Goal: Task Accomplishment & Management: Manage account settings

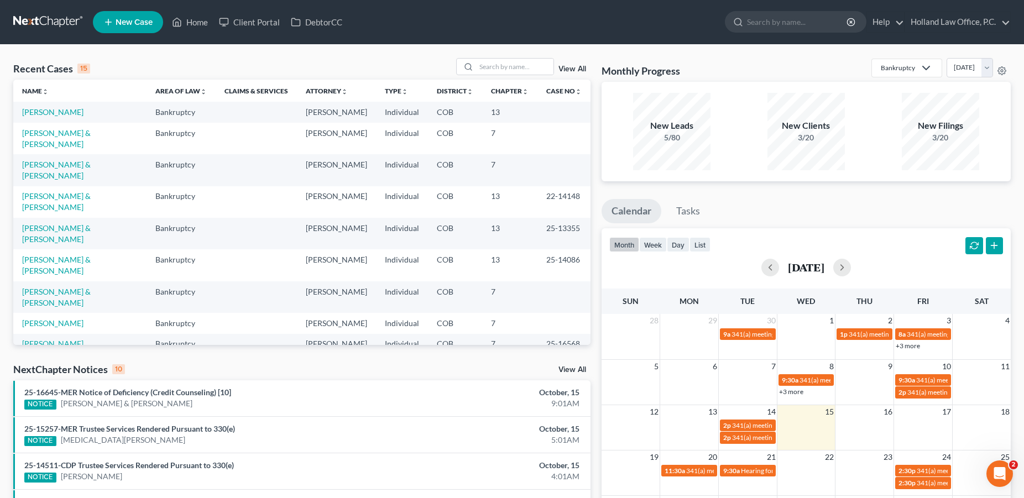
scroll to position [246, 0]
click at [200, 19] on link "Home" at bounding box center [189, 22] width 47 height 20
click at [194, 21] on link "Home" at bounding box center [189, 22] width 47 height 20
click at [920, 69] on icon at bounding box center [926, 67] width 13 height 13
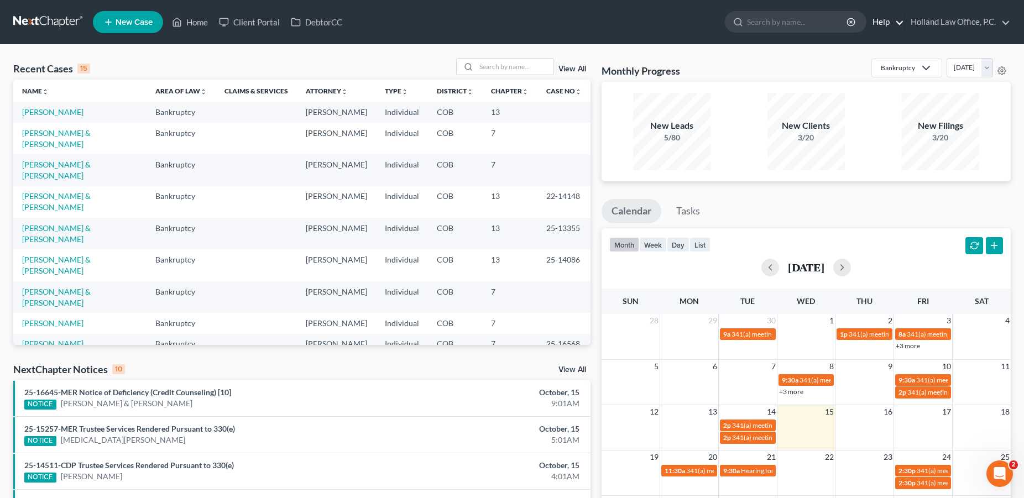
click at [888, 23] on link "Help" at bounding box center [885, 22] width 37 height 20
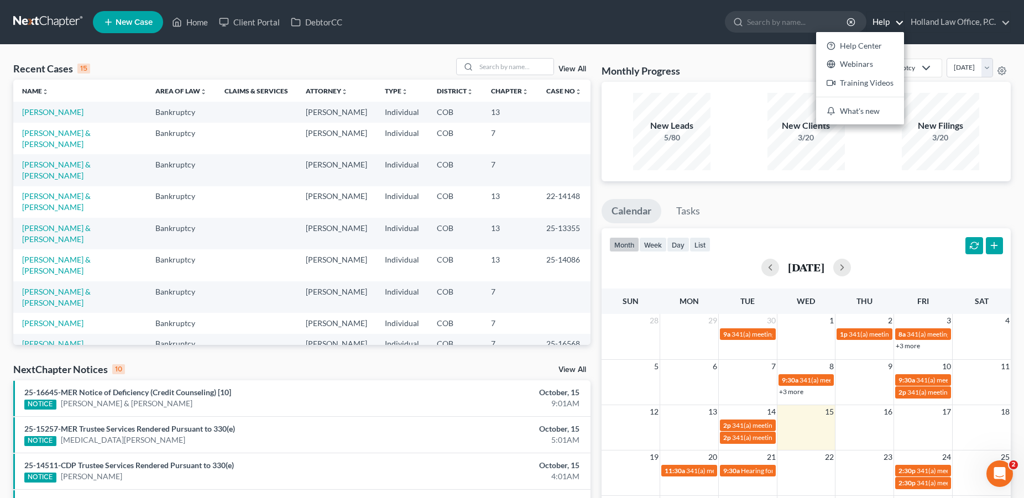
click at [564, 20] on ul "New Case Home Client Portal DebtorCC - No Result - See all results Or Press Ent…" at bounding box center [552, 22] width 918 height 29
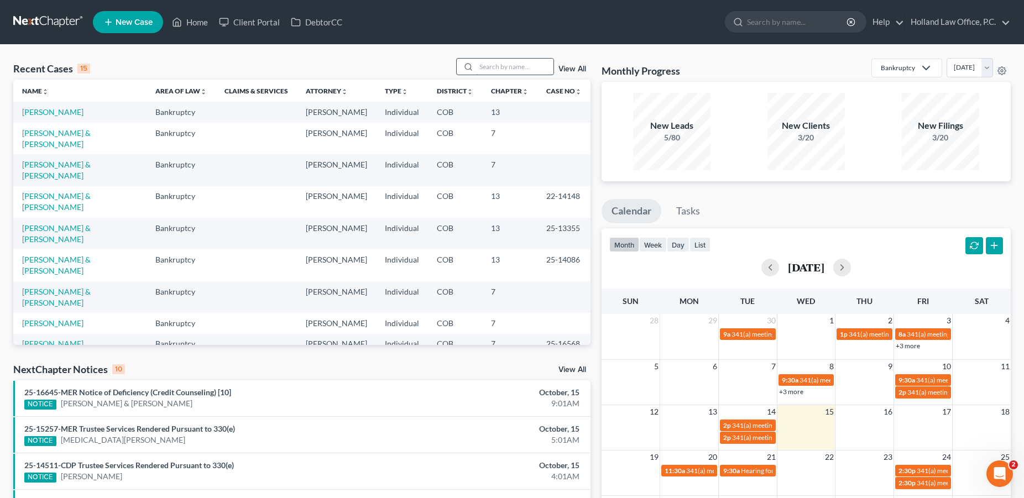
click at [484, 70] on input "search" at bounding box center [514, 67] width 77 height 16
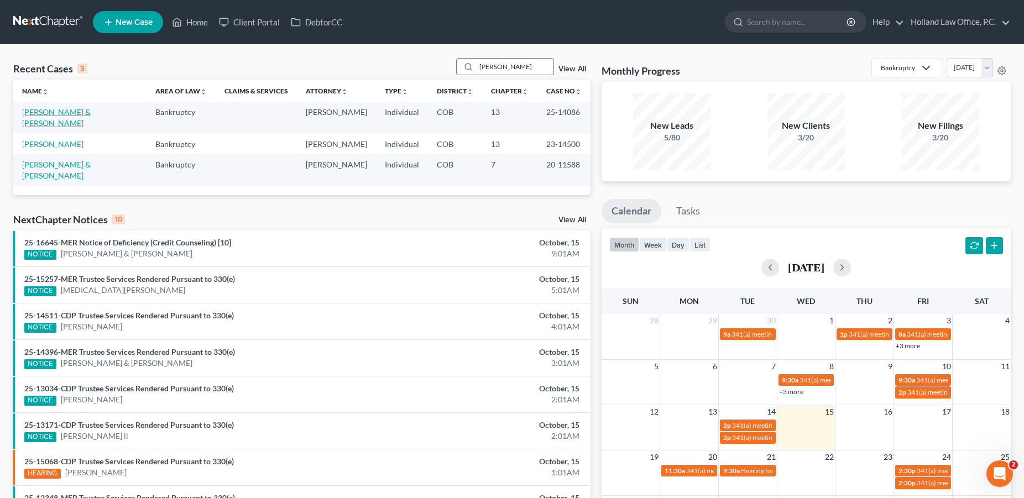
type input "meyer"
click at [59, 114] on link "[PERSON_NAME] & [PERSON_NAME]" at bounding box center [56, 117] width 69 height 20
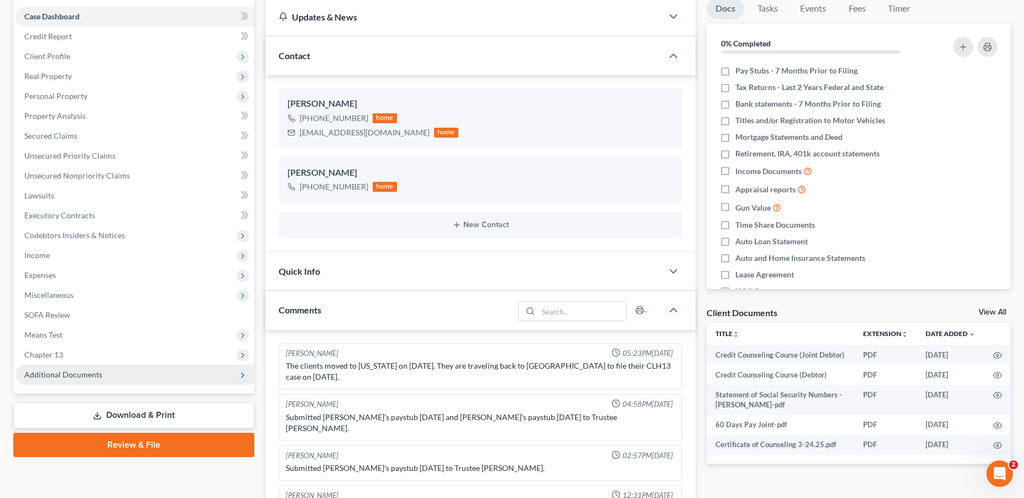
scroll to position [1, 0]
click at [64, 376] on span "Additional Documents" at bounding box center [63, 374] width 78 height 9
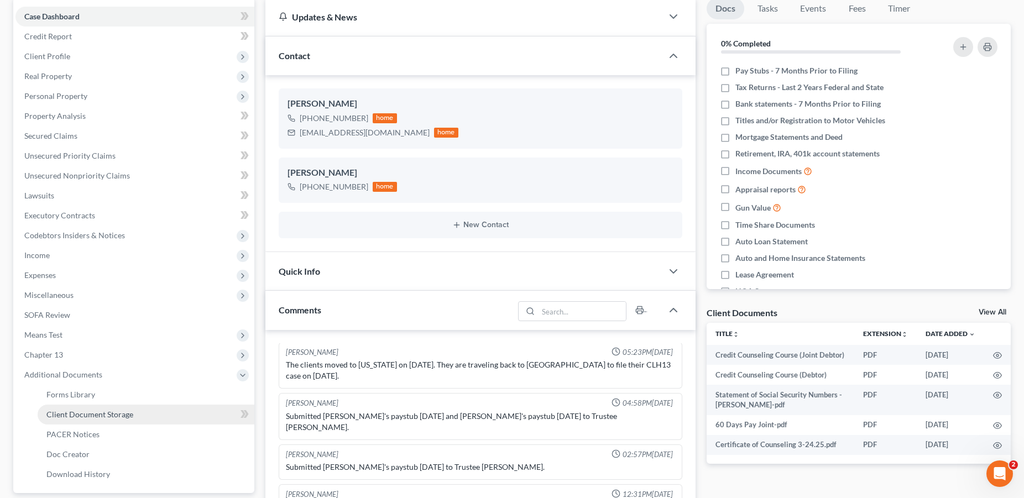
click at [93, 415] on span "Client Document Storage" at bounding box center [89, 414] width 87 height 9
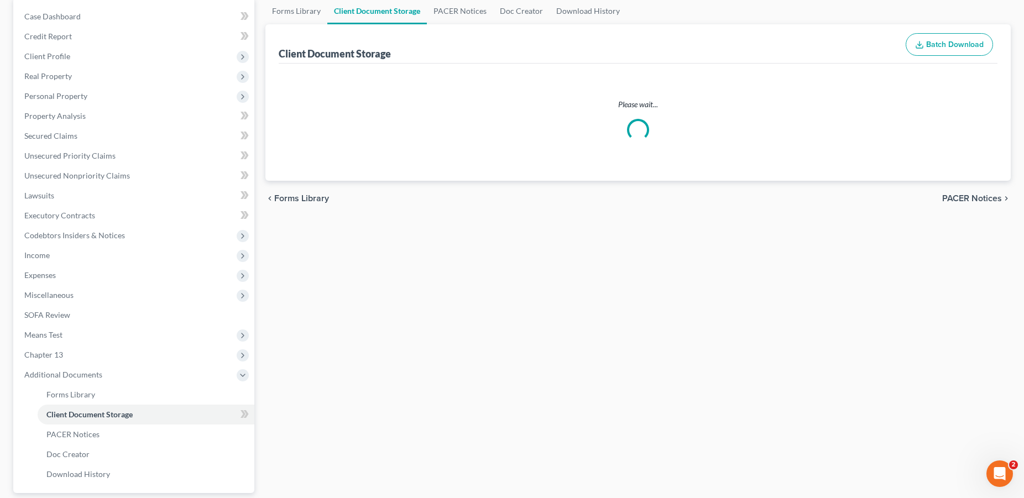
select select "5"
select select "28"
select select "5"
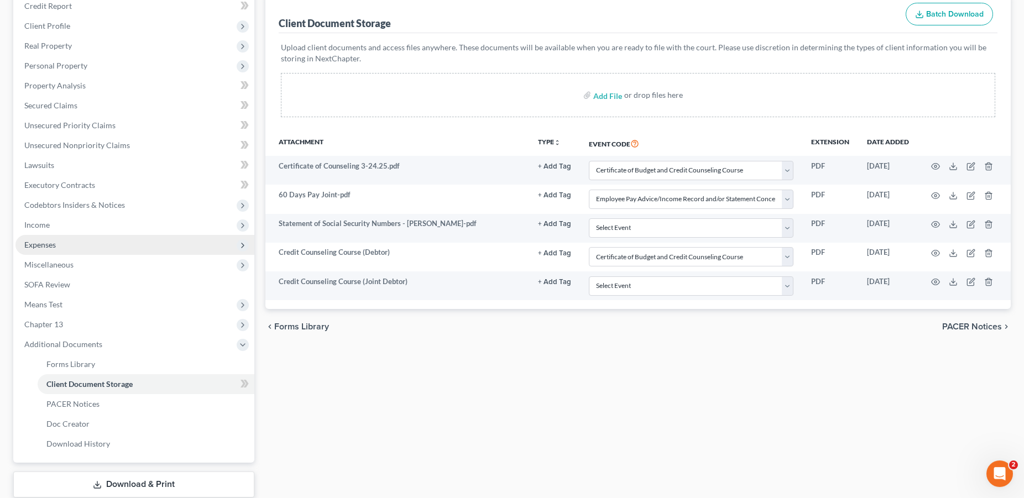
scroll to position [208, 0]
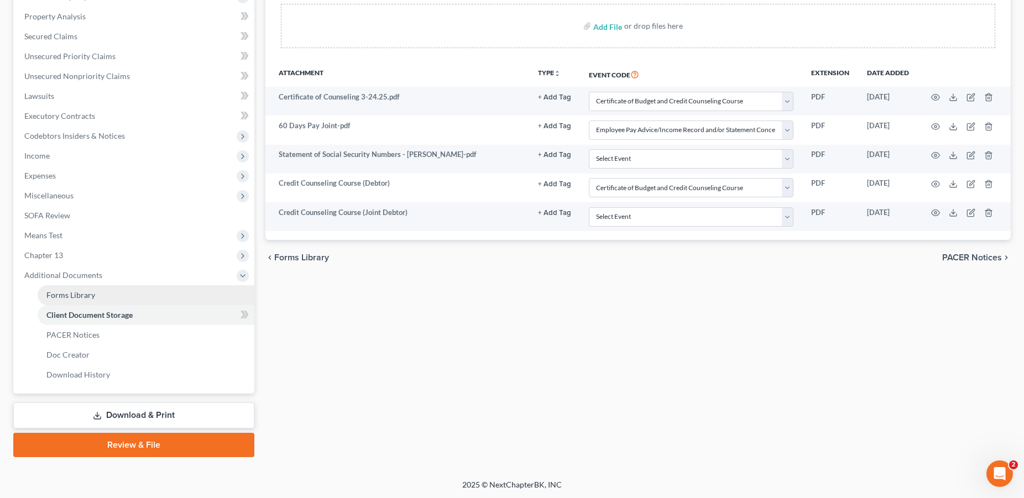
click at [87, 296] on span "Forms Library" at bounding box center [70, 294] width 49 height 9
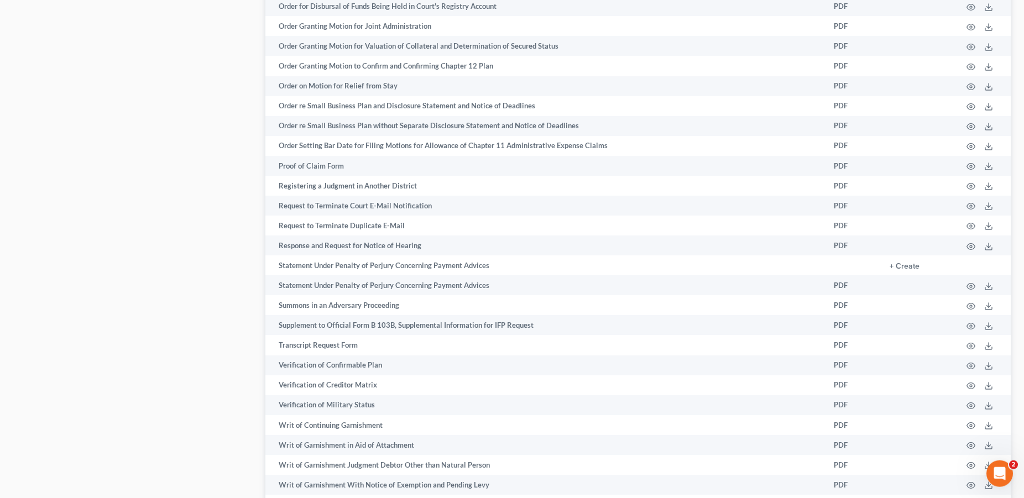
scroll to position [1588, 0]
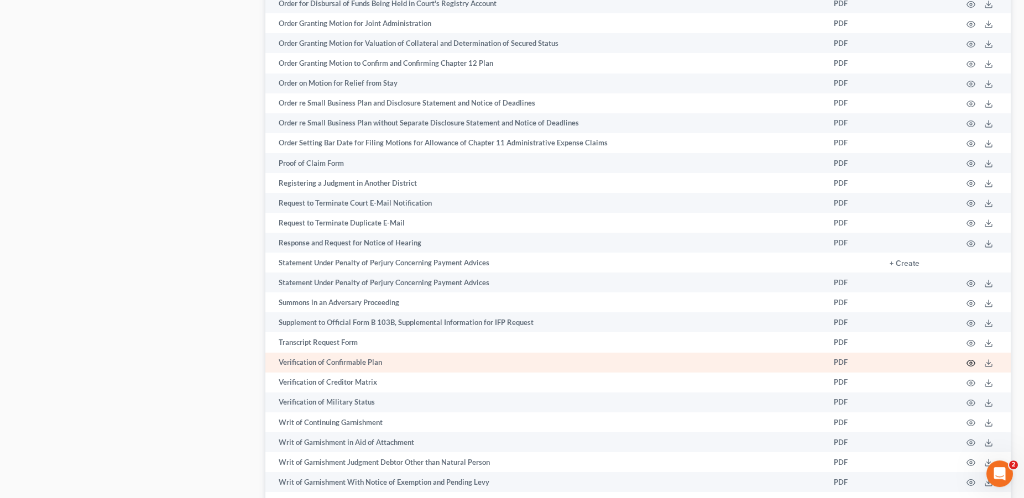
click at [967, 368] on icon "button" at bounding box center [971, 363] width 9 height 9
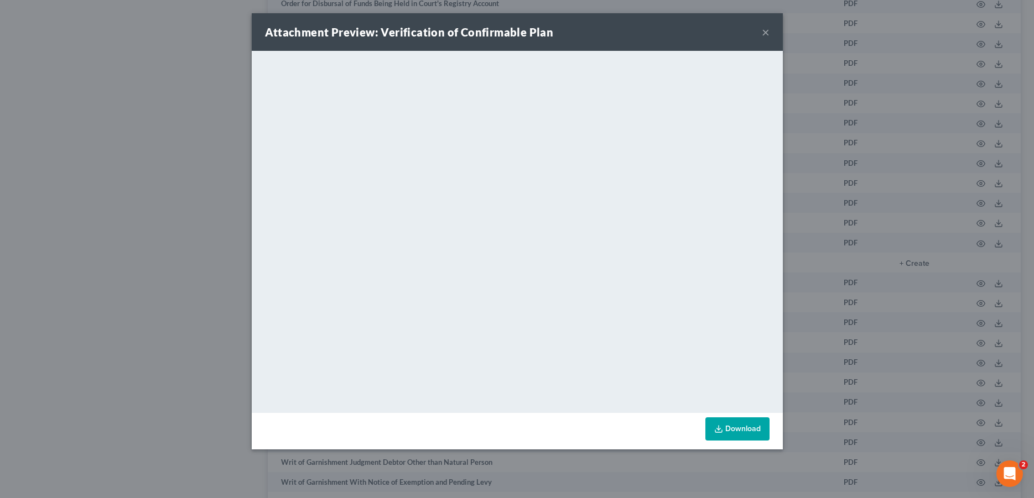
click at [766, 33] on button "×" at bounding box center [766, 31] width 8 height 13
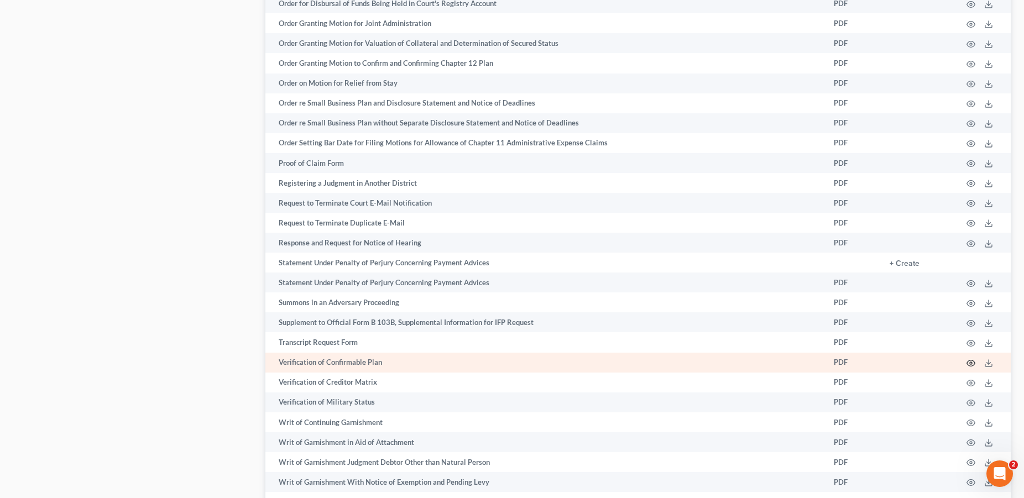
click at [973, 368] on icon "button" at bounding box center [971, 363] width 9 height 9
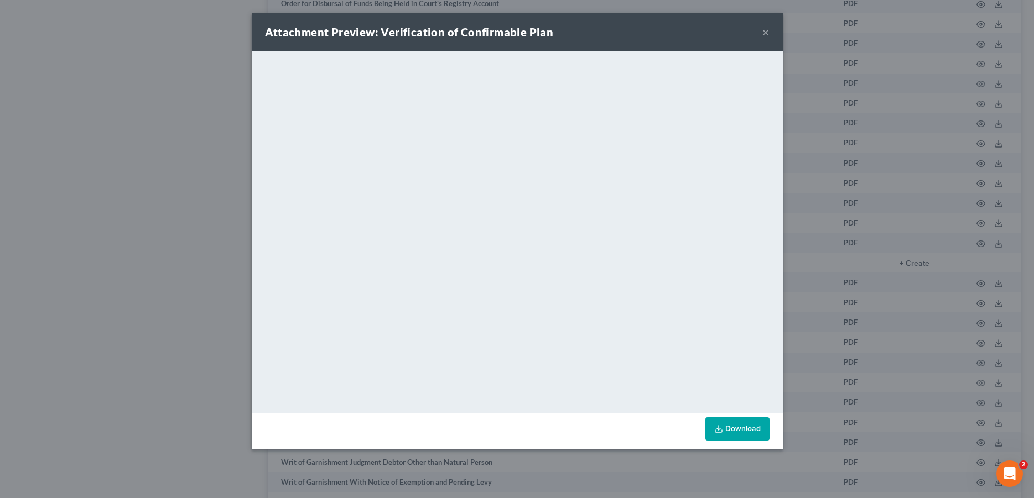
click at [764, 35] on button "×" at bounding box center [766, 31] width 8 height 13
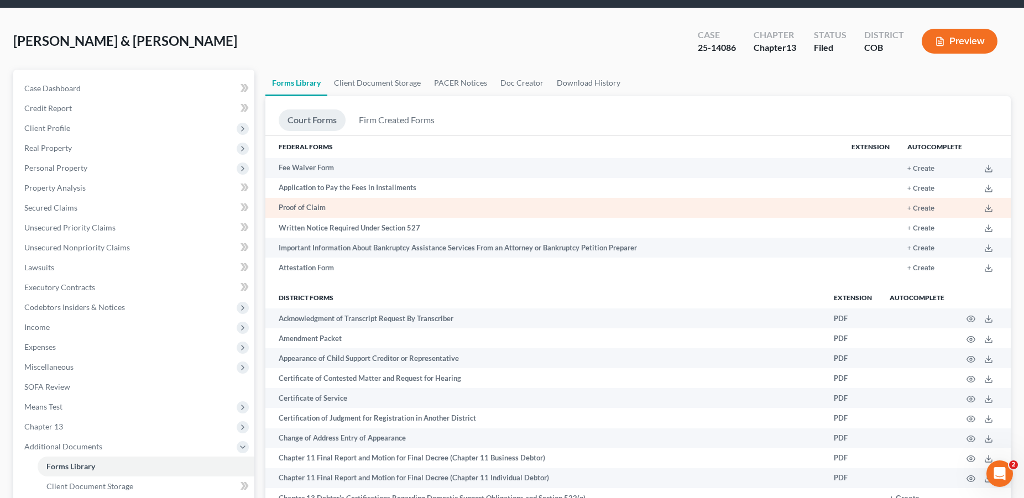
scroll to position [0, 0]
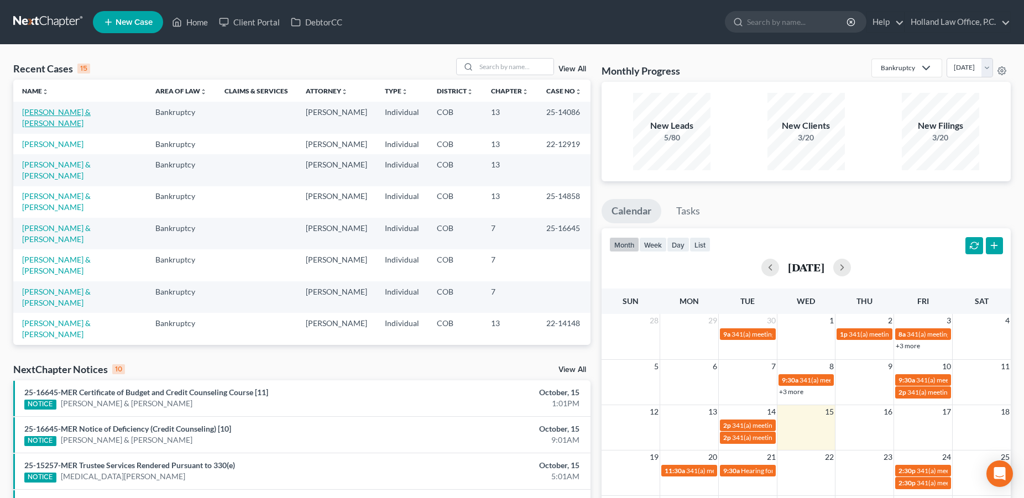
click at [81, 115] on link "[PERSON_NAME] & [PERSON_NAME]" at bounding box center [56, 117] width 69 height 20
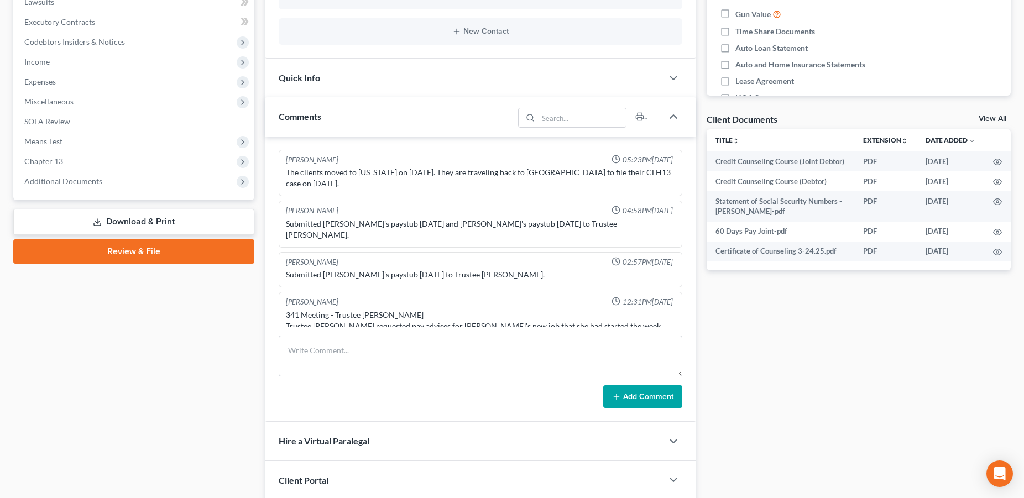
scroll to position [1, 0]
click at [106, 183] on span "Additional Documents" at bounding box center [134, 181] width 239 height 20
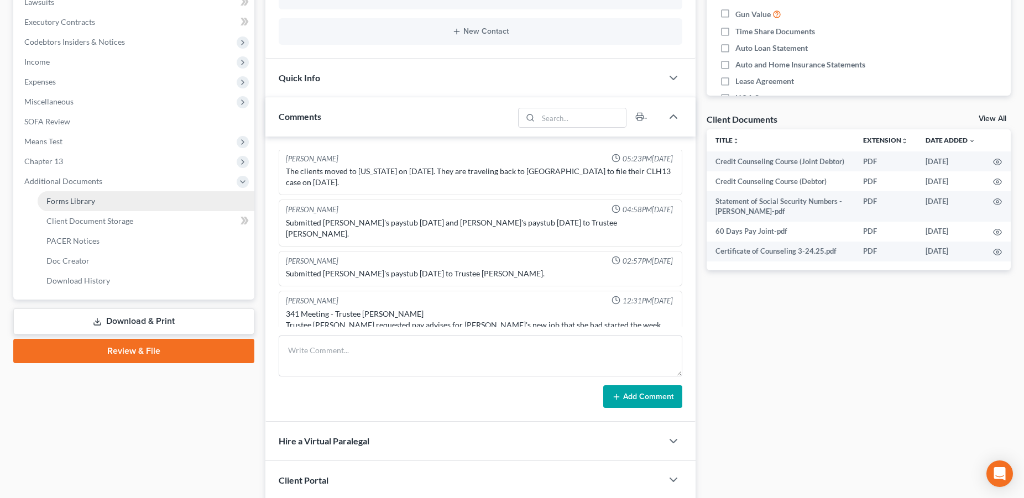
click at [107, 205] on link "Forms Library" at bounding box center [146, 201] width 217 height 20
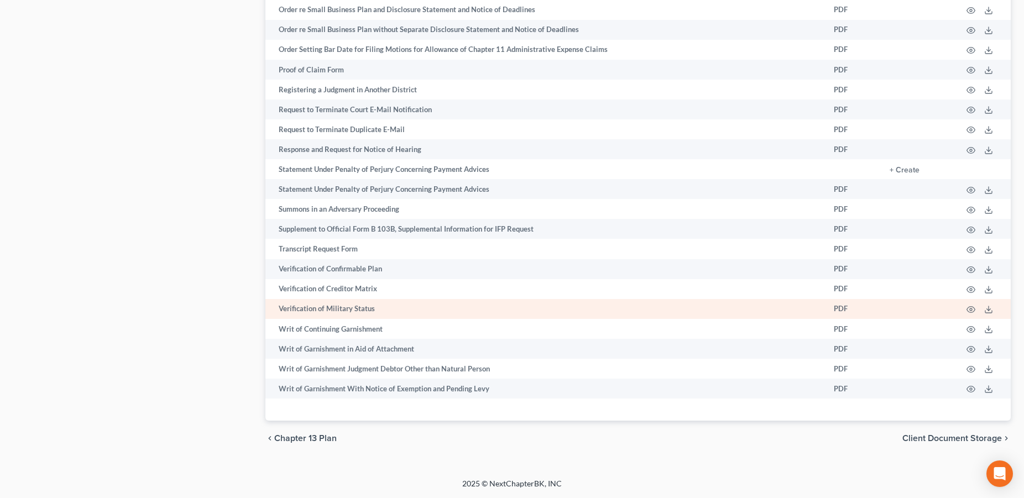
scroll to position [1696, 0]
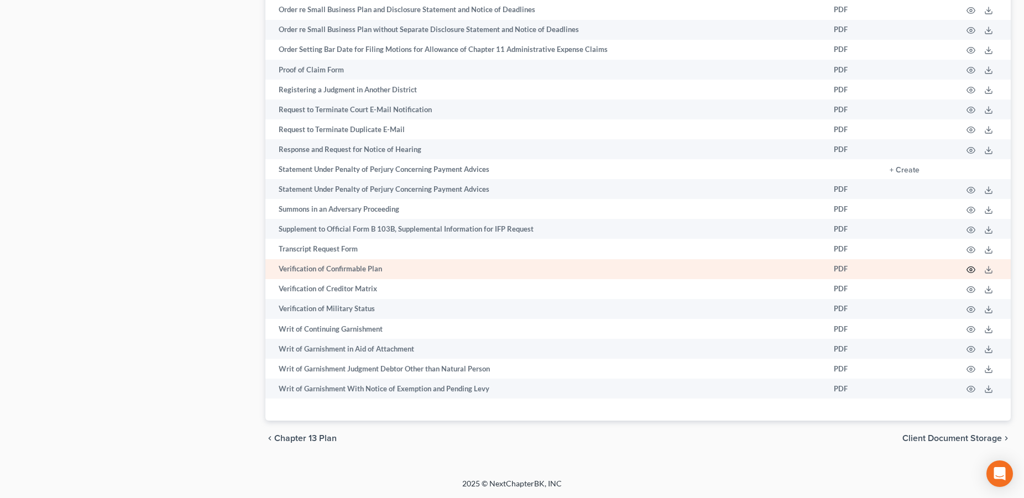
click at [969, 269] on icon "button" at bounding box center [971, 269] width 9 height 9
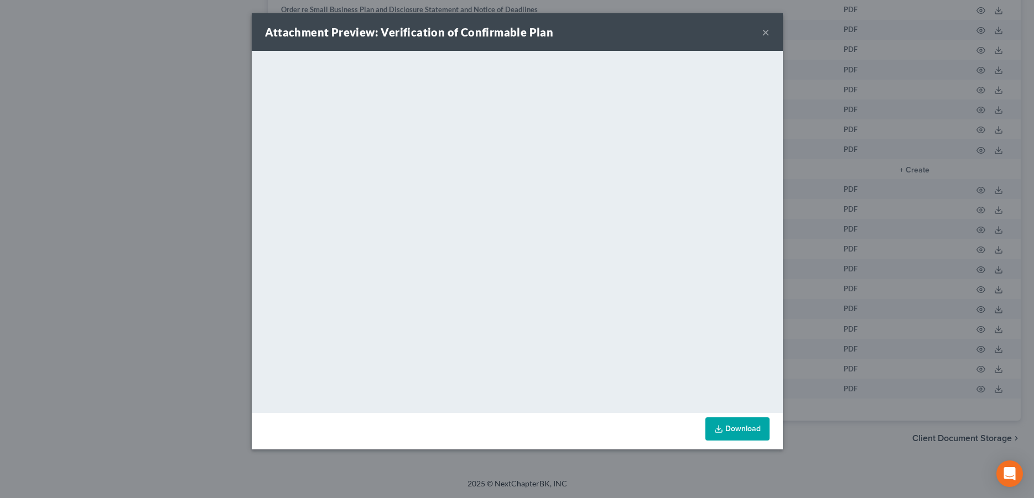
click at [768, 33] on button "×" at bounding box center [766, 31] width 8 height 13
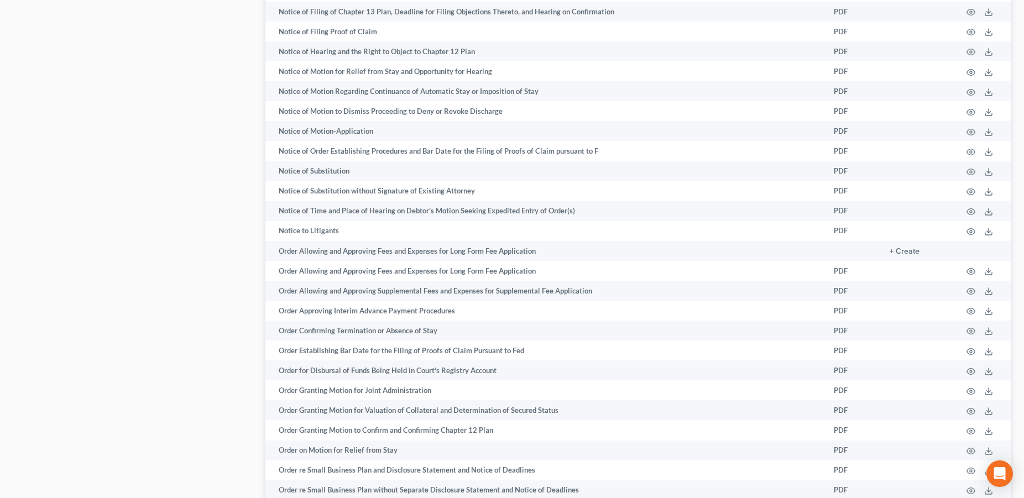
scroll to position [1224, 0]
click at [993, 471] on div "Open Intercom Messenger" at bounding box center [1000, 474] width 29 height 29
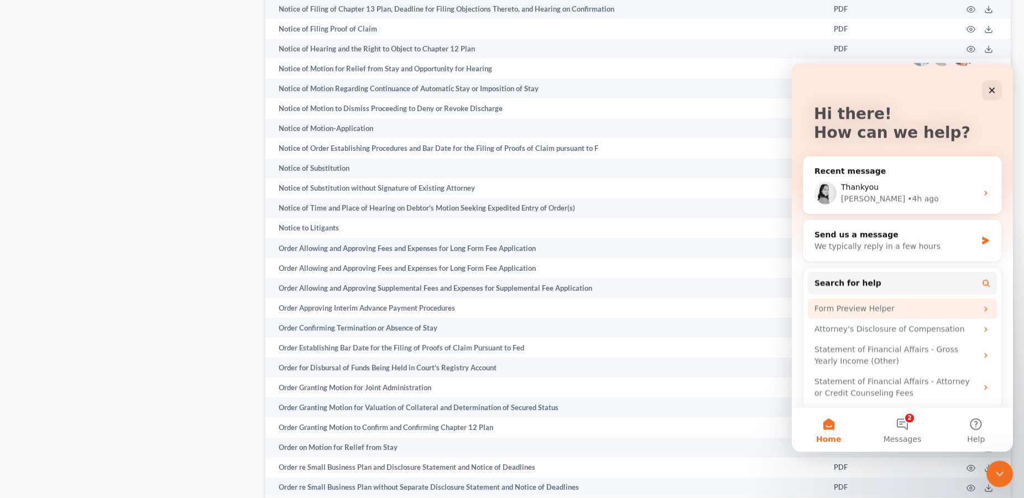
scroll to position [44, 0]
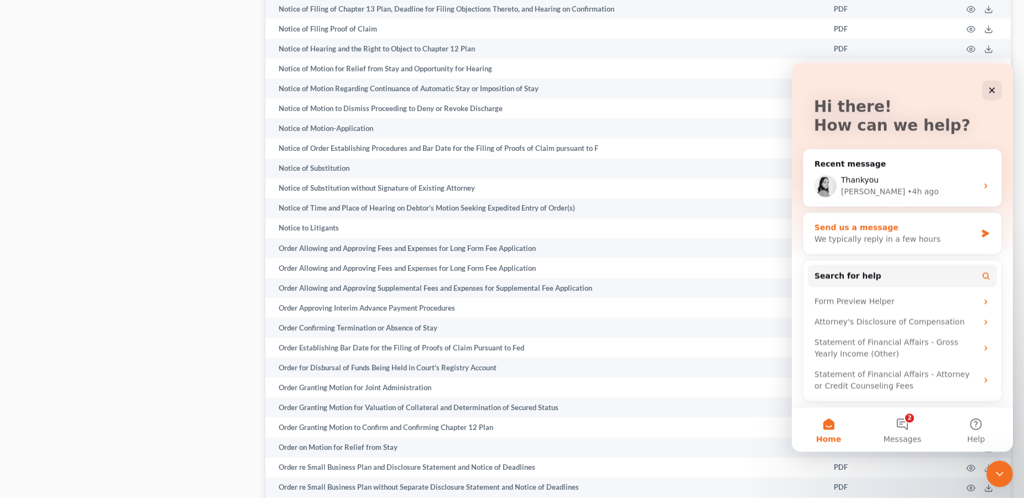
click at [896, 246] on div "Send us a message We typically reply in a few hours" at bounding box center [903, 233] width 198 height 41
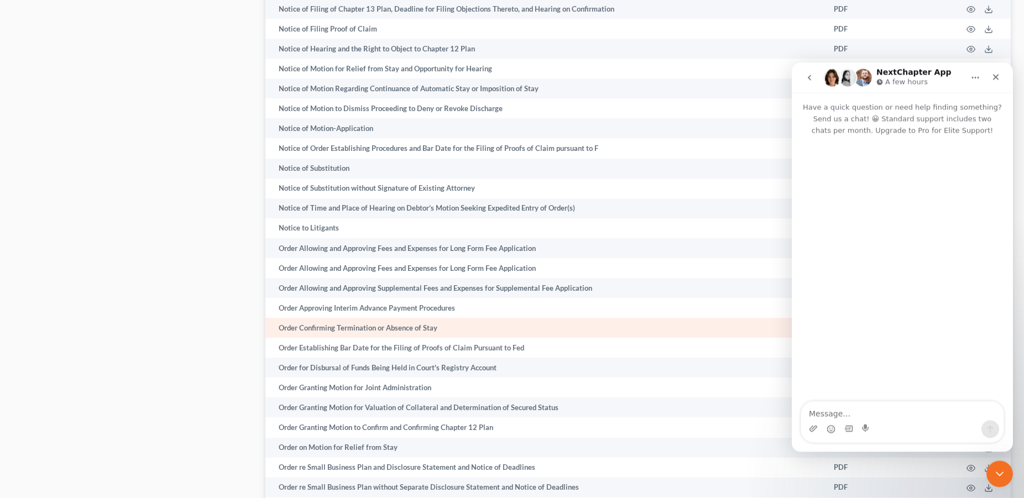
scroll to position [0, 0]
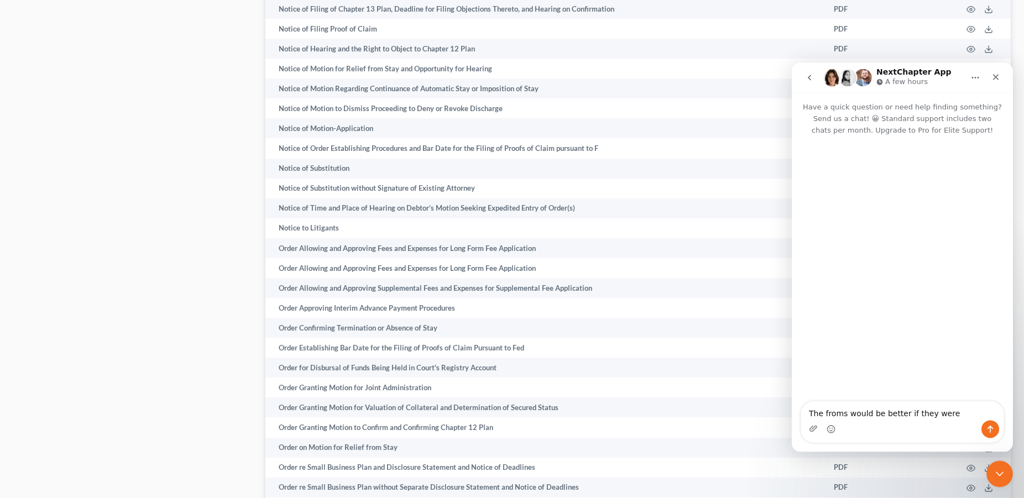
click at [833, 415] on textarea "The froms would be better if they were" at bounding box center [902, 411] width 202 height 19
click at [952, 415] on textarea "The forms would be better if they were" at bounding box center [902, 411] width 202 height 19
click at [958, 405] on textarea "The forms would be better if they were mad to be "fillable" ..." at bounding box center [902, 405] width 202 height 30
click at [882, 416] on textarea "The forms would be better if they were made to be "fillable" ..." at bounding box center [902, 405] width 202 height 30
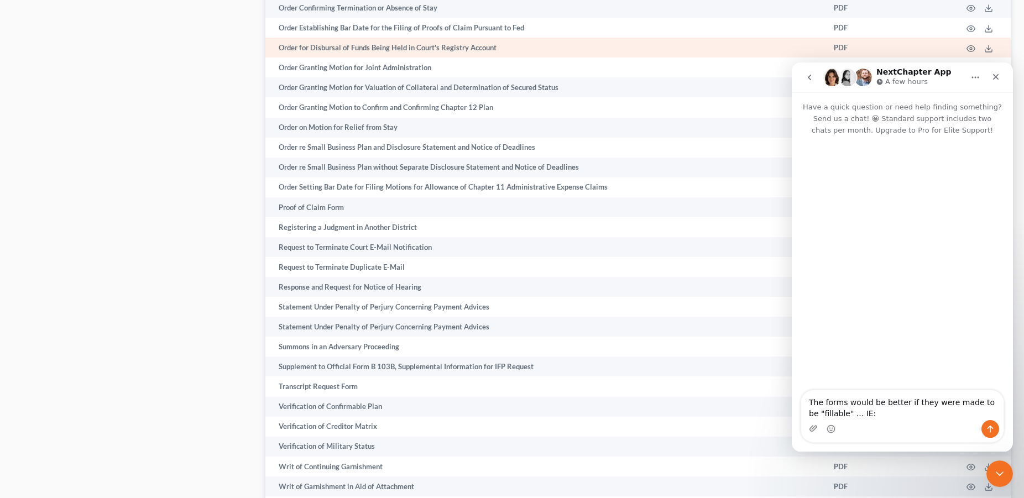
scroll to position [1696, 0]
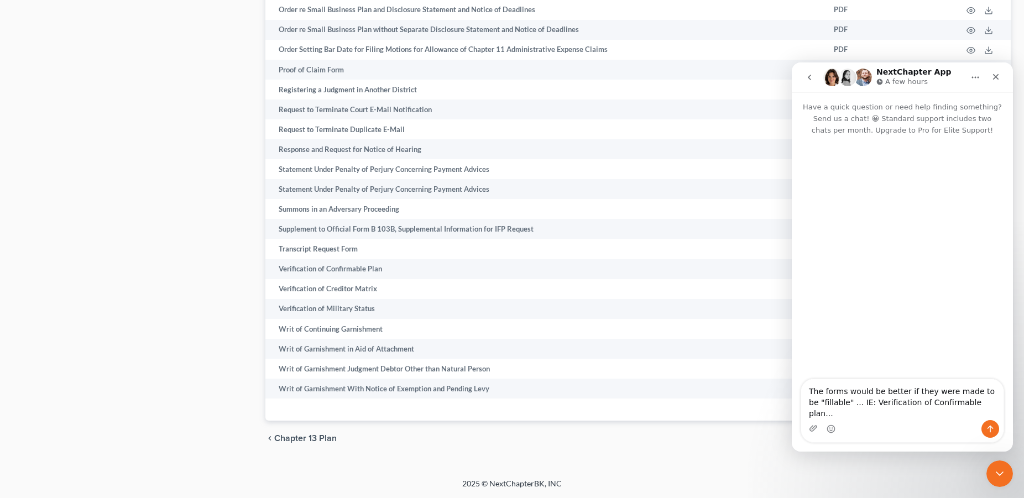
type textarea "The forms would be better if they were made to be "fillable" ... IE: Verificati…"
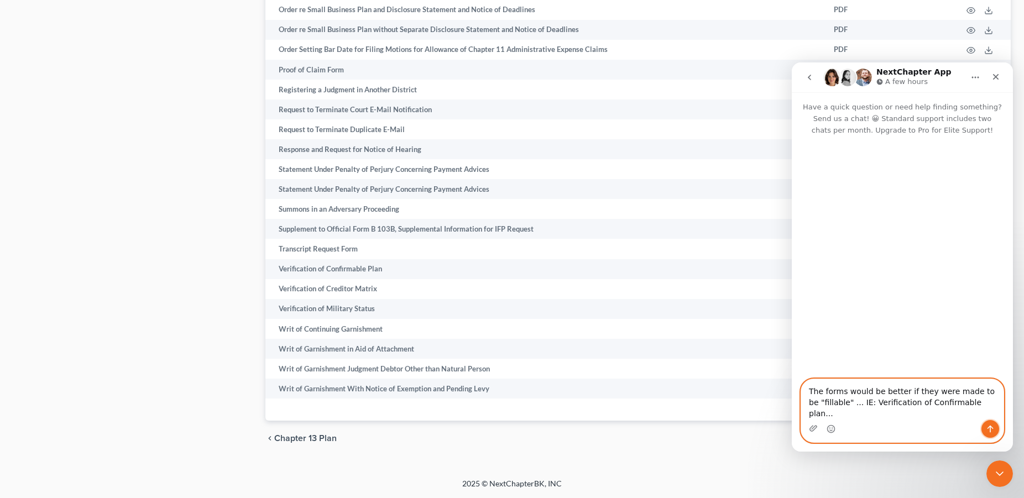
click at [985, 426] on button "Send a message…" at bounding box center [991, 429] width 18 height 18
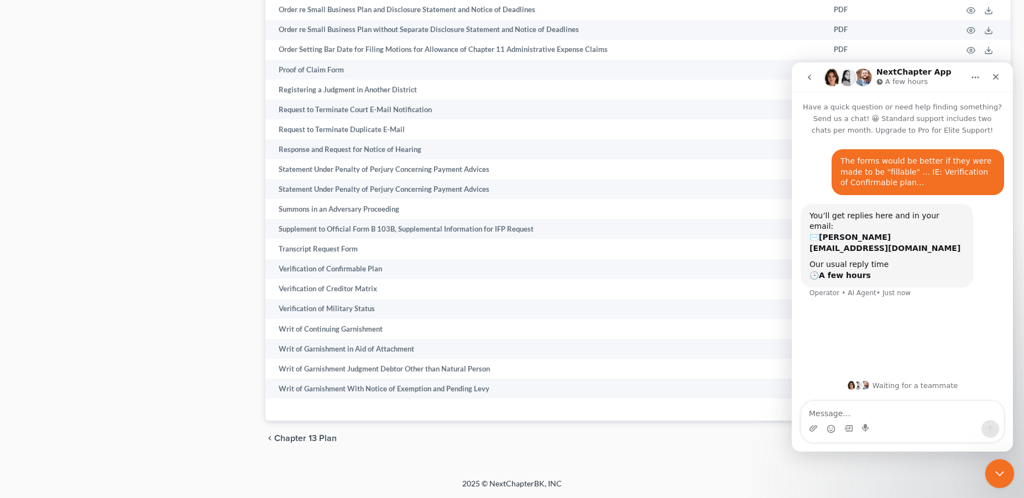
click at [990, 475] on div "Close Intercom Messenger" at bounding box center [998, 472] width 27 height 27
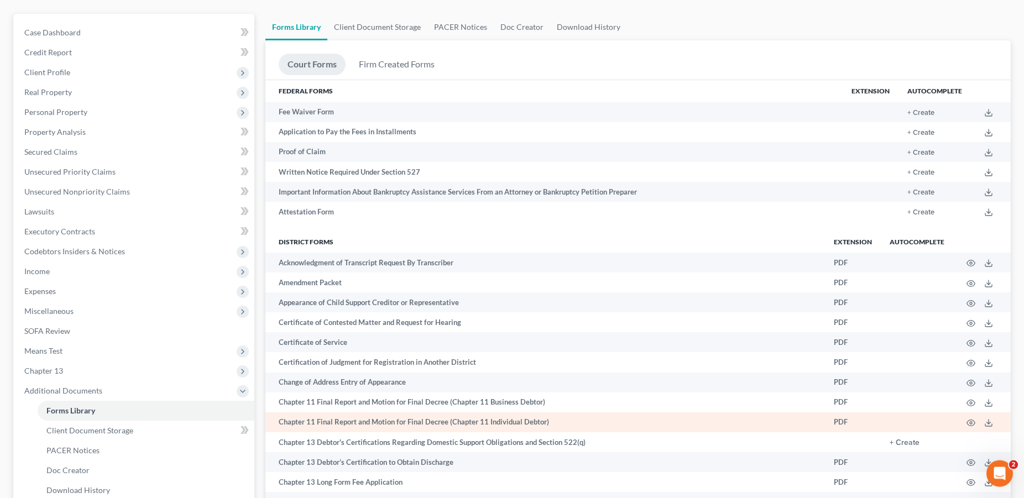
scroll to position [0, 0]
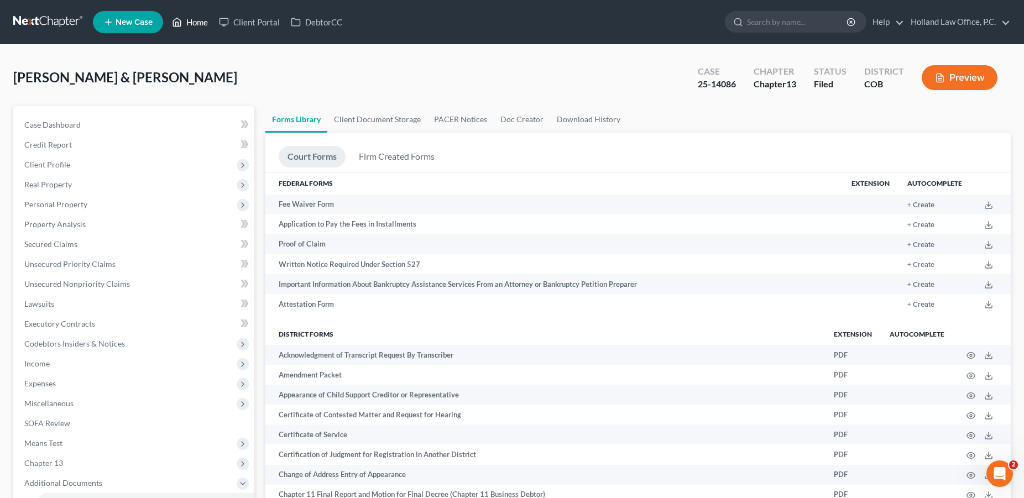
click at [200, 24] on link "Home" at bounding box center [189, 22] width 47 height 20
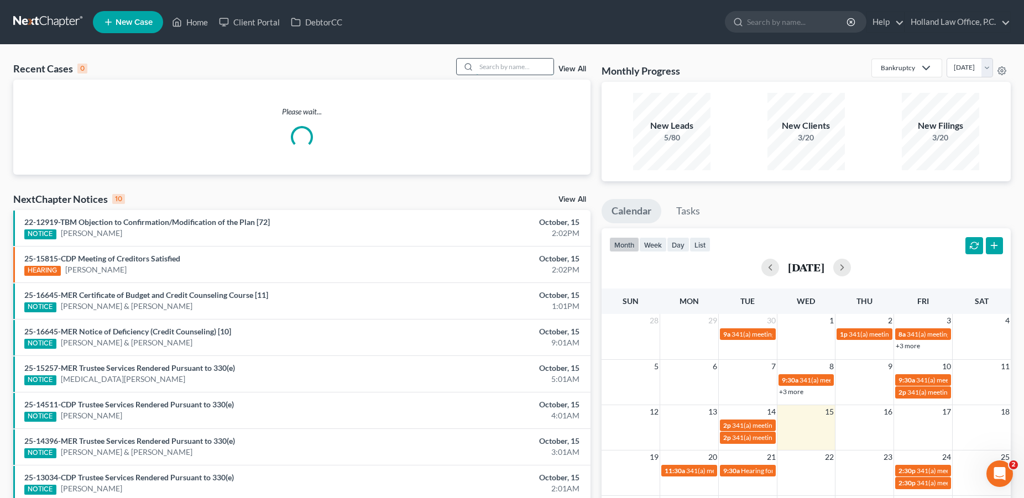
click at [509, 67] on input "search" at bounding box center [514, 67] width 77 height 16
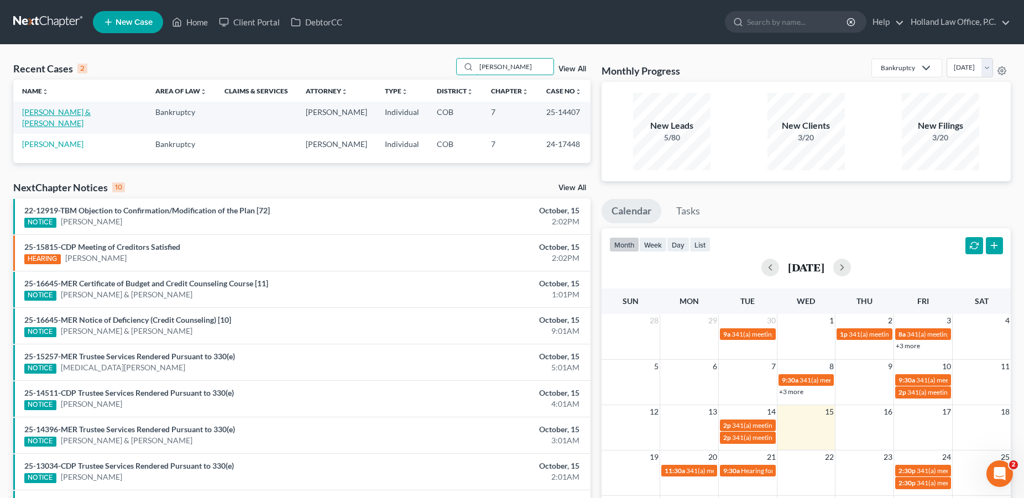
type input "juarez"
click at [65, 114] on link "[PERSON_NAME] & [PERSON_NAME]" at bounding box center [56, 117] width 69 height 20
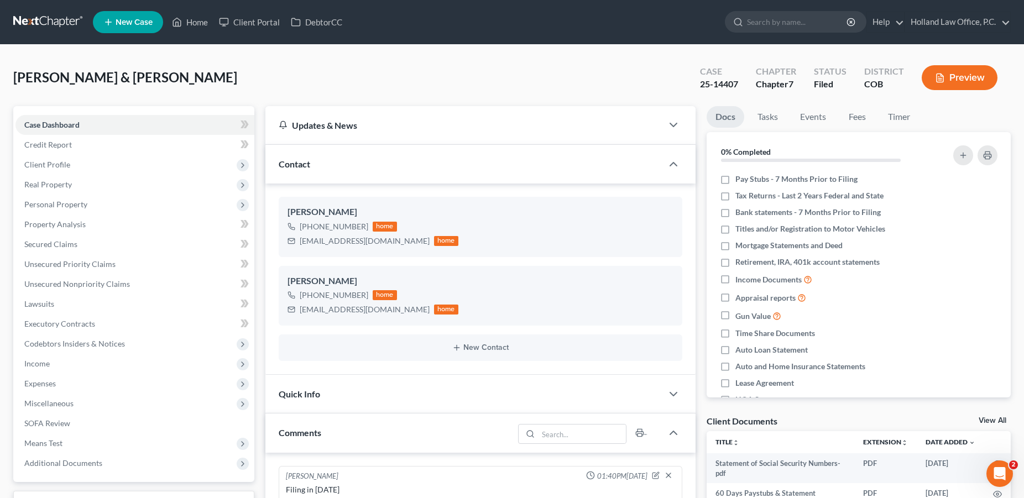
scroll to position [65, 0]
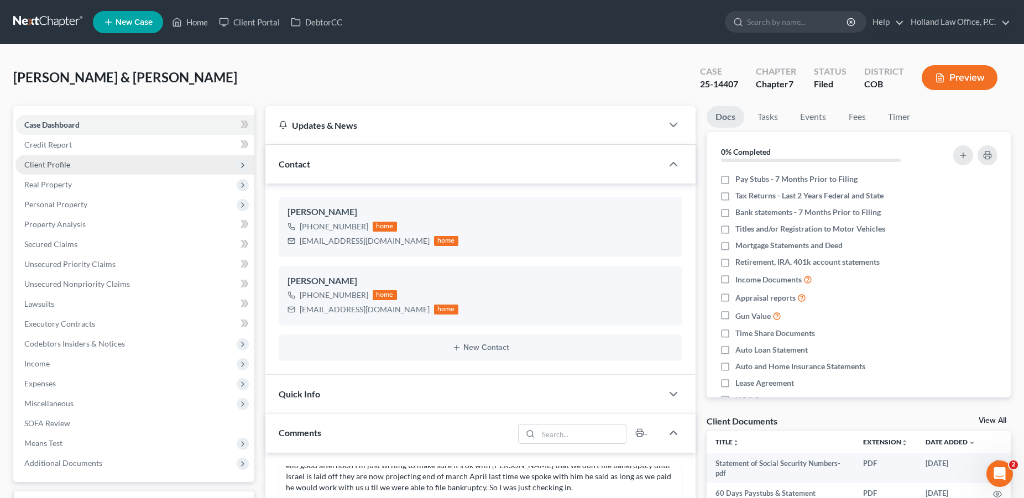
click at [66, 165] on span "Client Profile" at bounding box center [47, 164] width 46 height 9
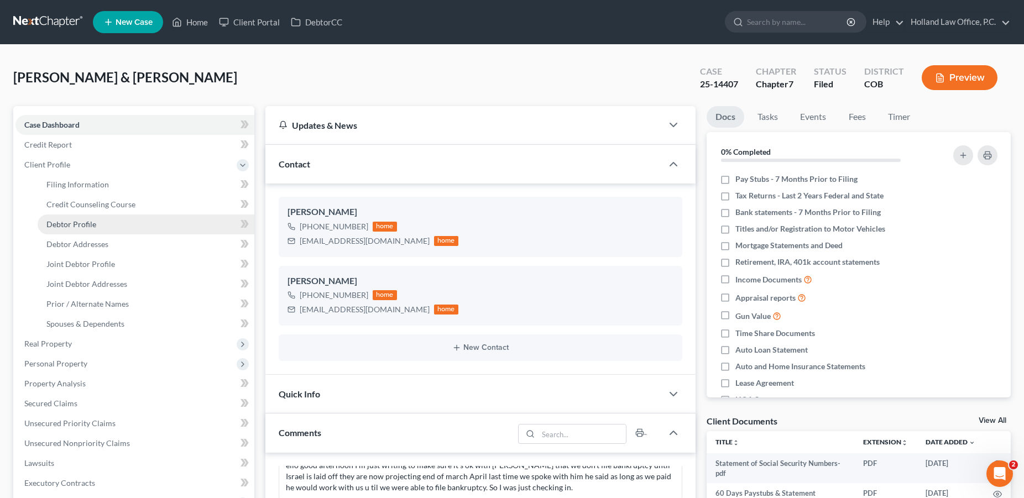
click at [105, 226] on link "Debtor Profile" at bounding box center [146, 225] width 217 height 20
select select "1"
select select "2"
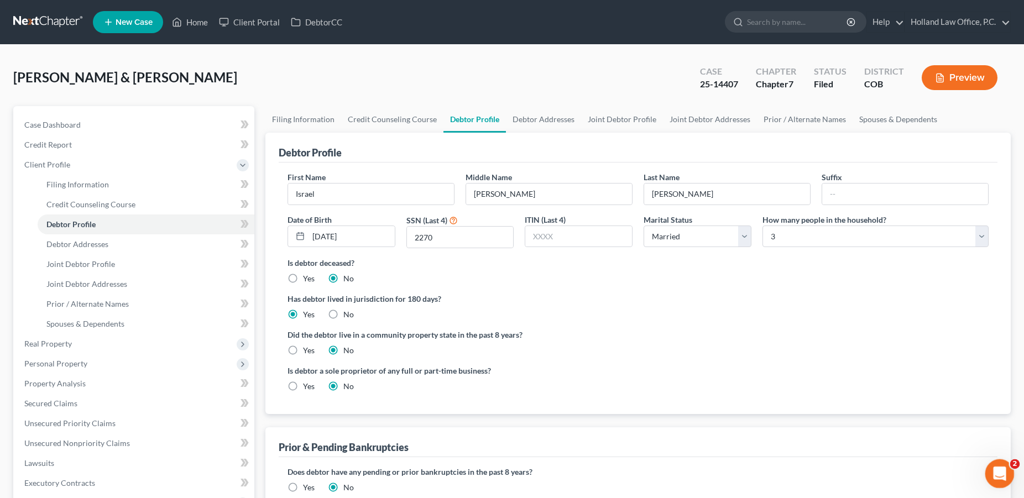
click at [996, 473] on icon "Open Intercom Messenger" at bounding box center [998, 472] width 18 height 18
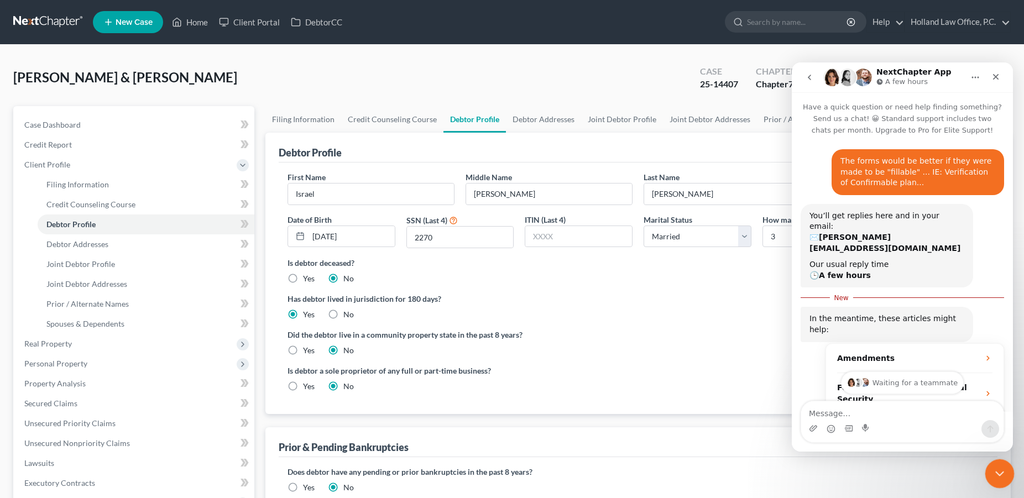
click at [994, 467] on icon "Close Intercom Messenger" at bounding box center [998, 472] width 13 height 13
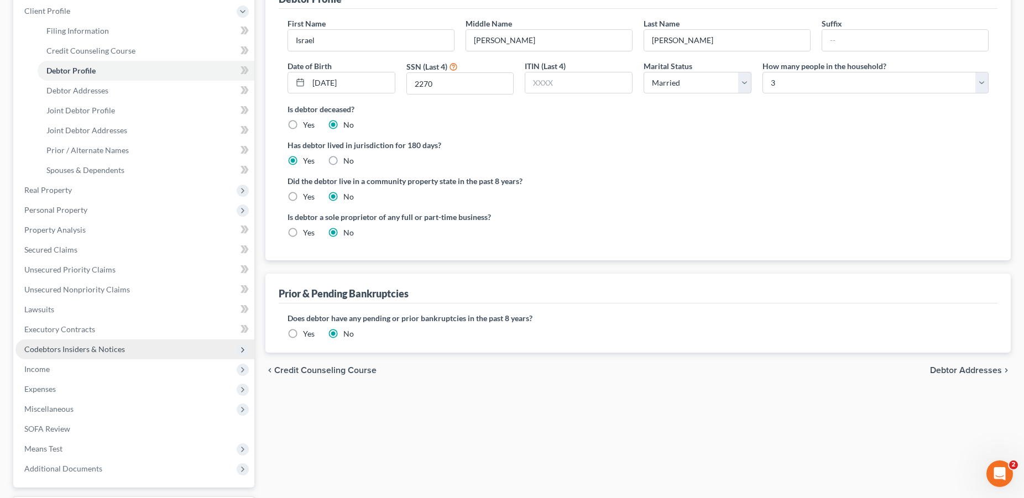
scroll to position [248, 0]
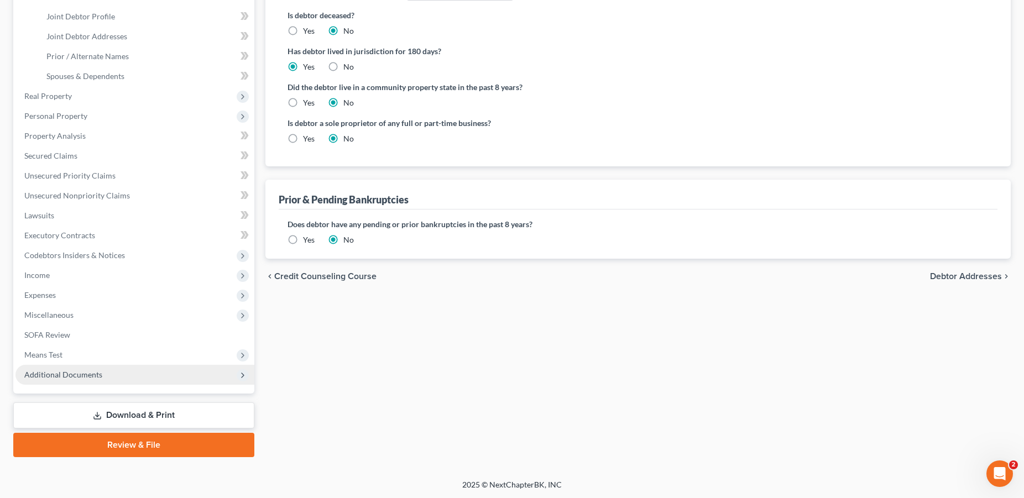
click at [103, 369] on span "Additional Documents" at bounding box center [134, 375] width 239 height 20
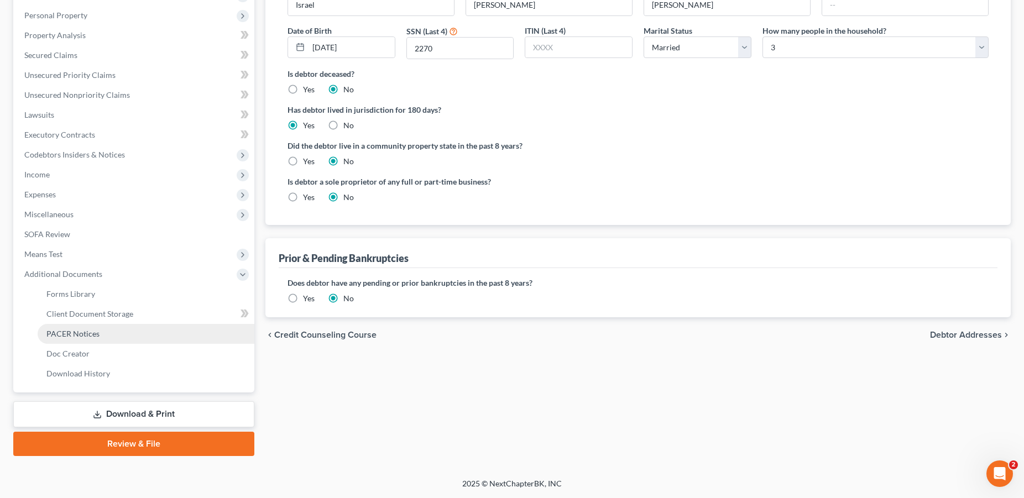
scroll to position [187, 0]
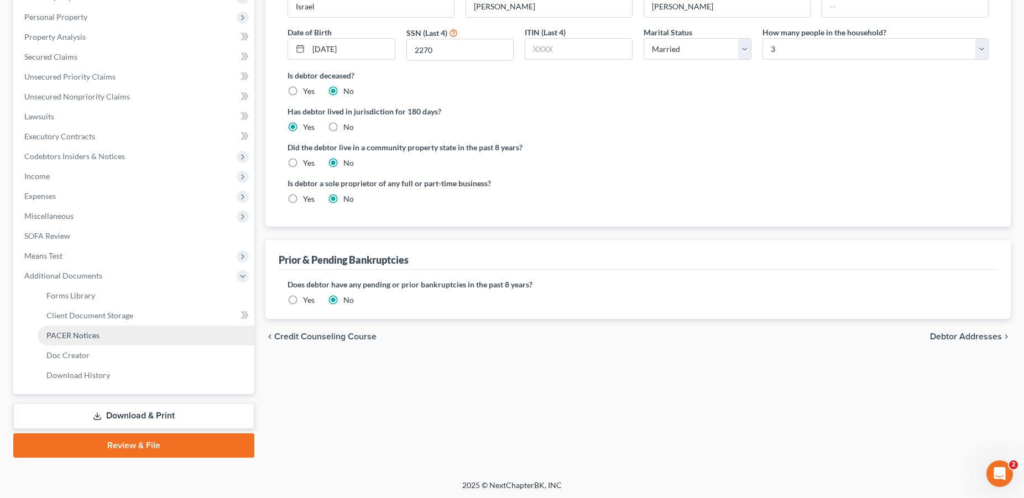
click at [95, 334] on span "PACER Notices" at bounding box center [72, 335] width 53 height 9
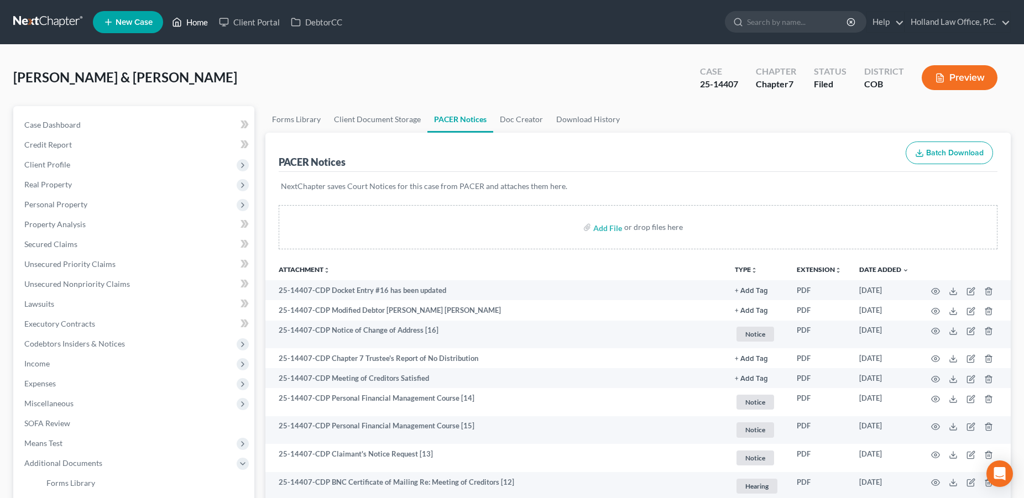
click at [197, 25] on link "Home" at bounding box center [189, 22] width 47 height 20
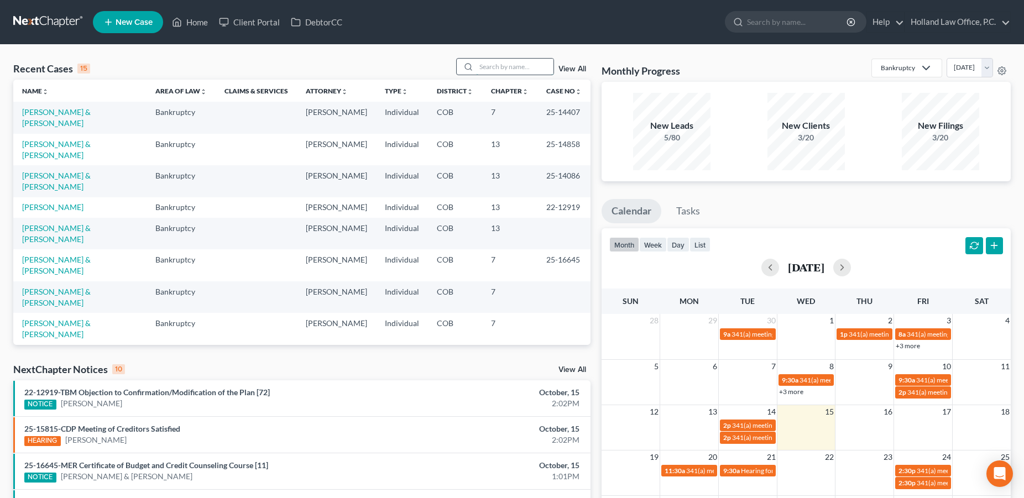
click at [483, 66] on input "search" at bounding box center [514, 67] width 77 height 16
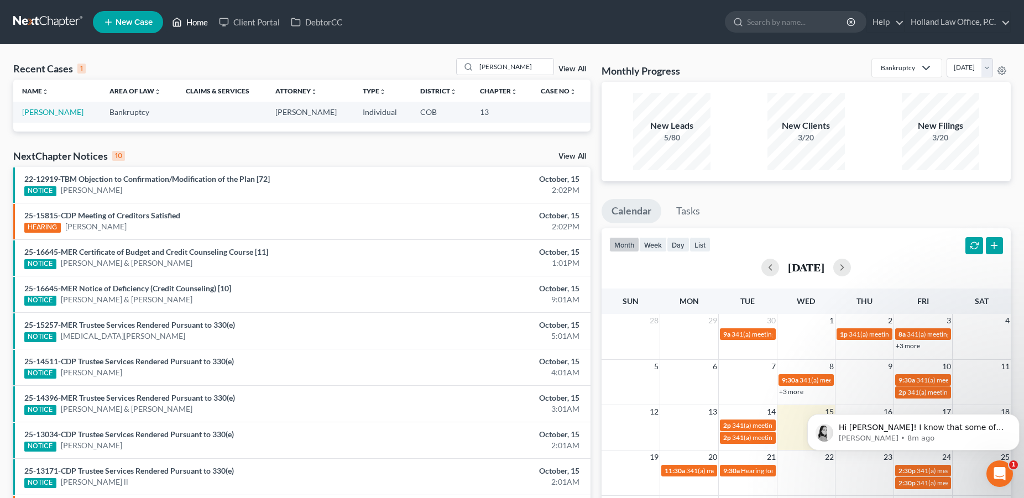
click at [200, 24] on link "Home" at bounding box center [189, 22] width 47 height 20
click at [521, 66] on input "[PERSON_NAME]" at bounding box center [514, 67] width 77 height 16
drag, startPoint x: 521, startPoint y: 66, endPoint x: 463, endPoint y: 67, distance: 58.1
click at [476, 67] on input "[PERSON_NAME]" at bounding box center [514, 67] width 77 height 16
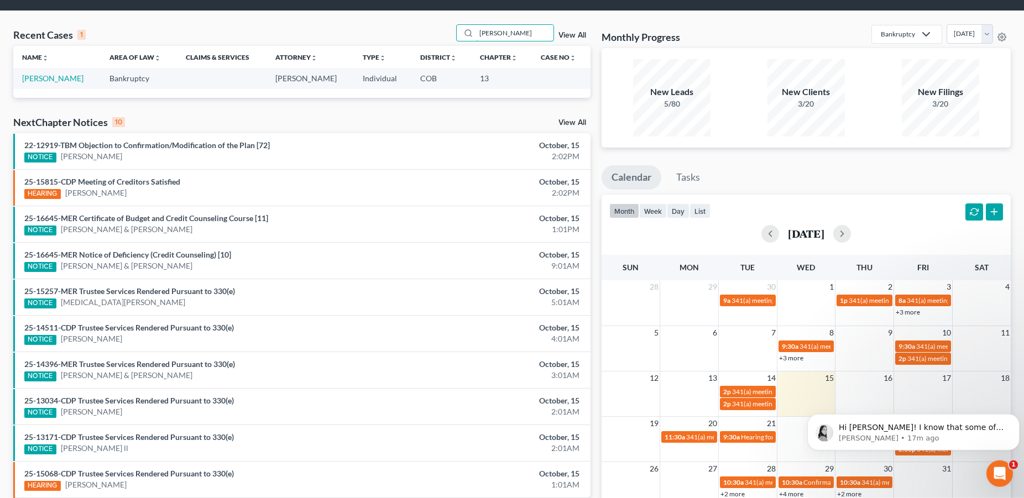
scroll to position [22, 0]
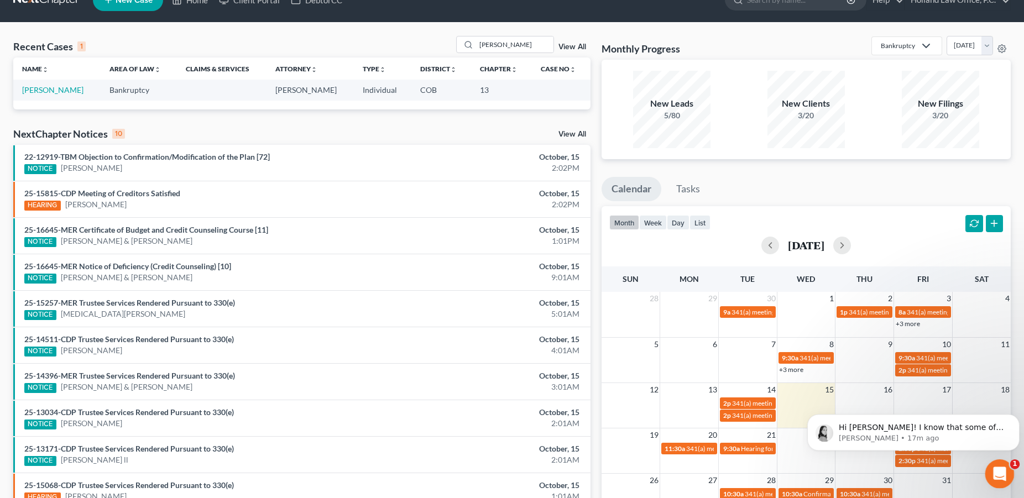
drag, startPoint x: 995, startPoint y: 472, endPoint x: 1893, endPoint y: 927, distance: 1006.6
click at [995, 472] on icon "Open Intercom Messenger" at bounding box center [998, 473] width 18 height 18
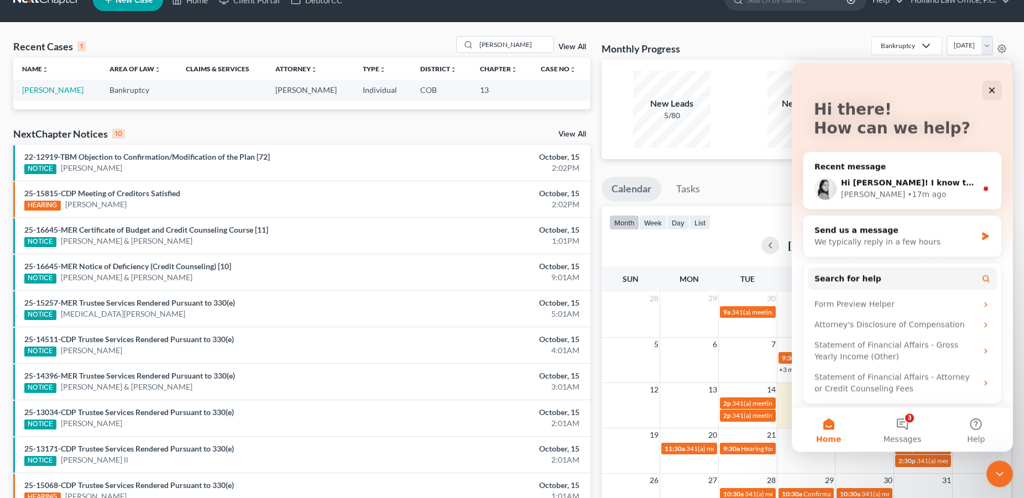
scroll to position [44, 0]
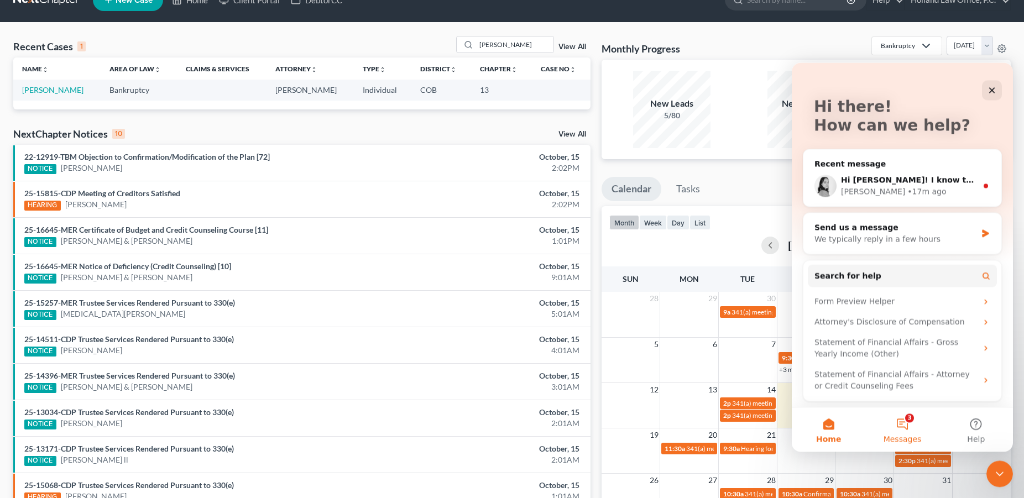
click at [904, 426] on button "3 Messages" at bounding box center [902, 430] width 74 height 44
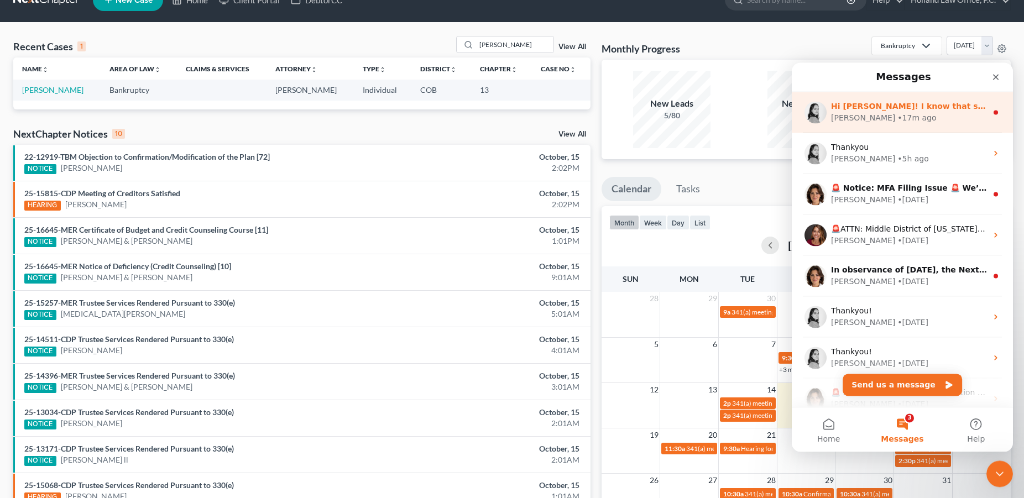
click at [901, 122] on div "[PERSON_NAME] • 17m ago" at bounding box center [909, 118] width 156 height 12
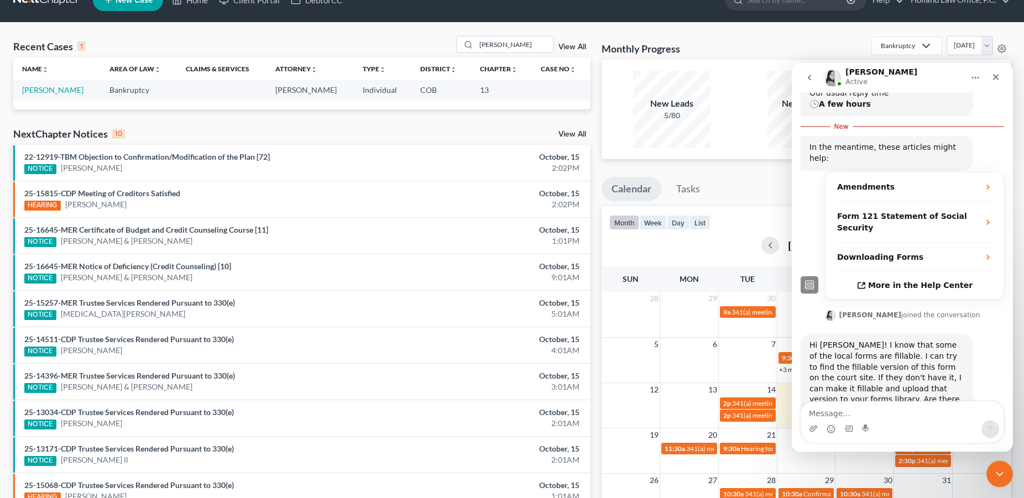
scroll to position [170, 0]
drag, startPoint x: 1018, startPoint y: 352, endPoint x: 1014, endPoint y: 301, distance: 50.4
click at [1017, 312] on div "Recent Cases 1 [PERSON_NAME] View All Name unfold_more expand_more expand_less …" at bounding box center [512, 310] width 1024 height 574
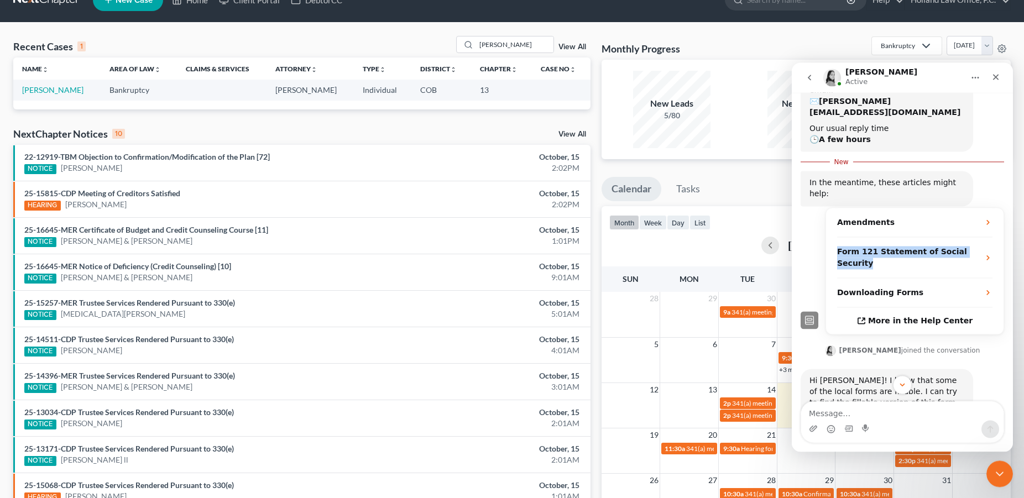
drag, startPoint x: 1007, startPoint y: 235, endPoint x: 1000, endPoint y: 201, distance: 34.5
click at [1000, 201] on div "The forms would be better if they were made to be "fillable" ... IE: Verificati…" at bounding box center [902, 246] width 221 height 493
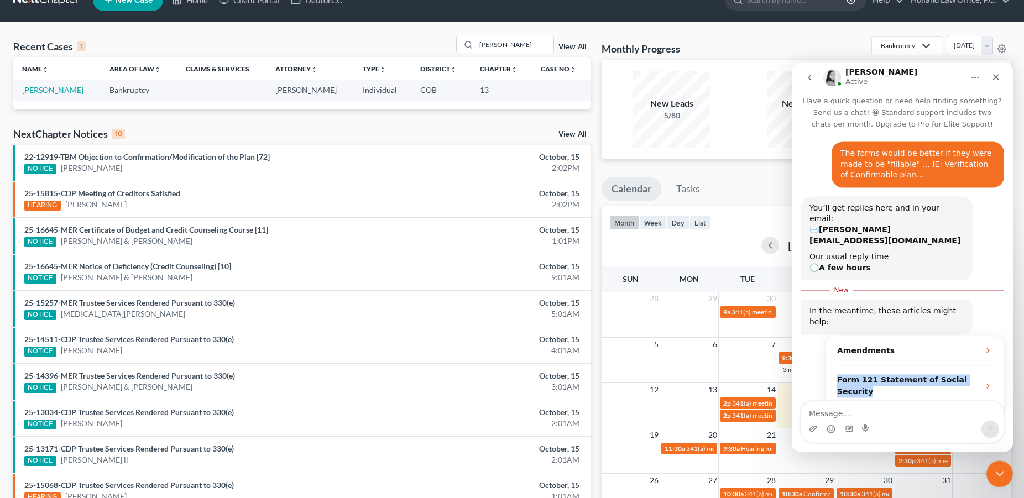
scroll to position [0, 0]
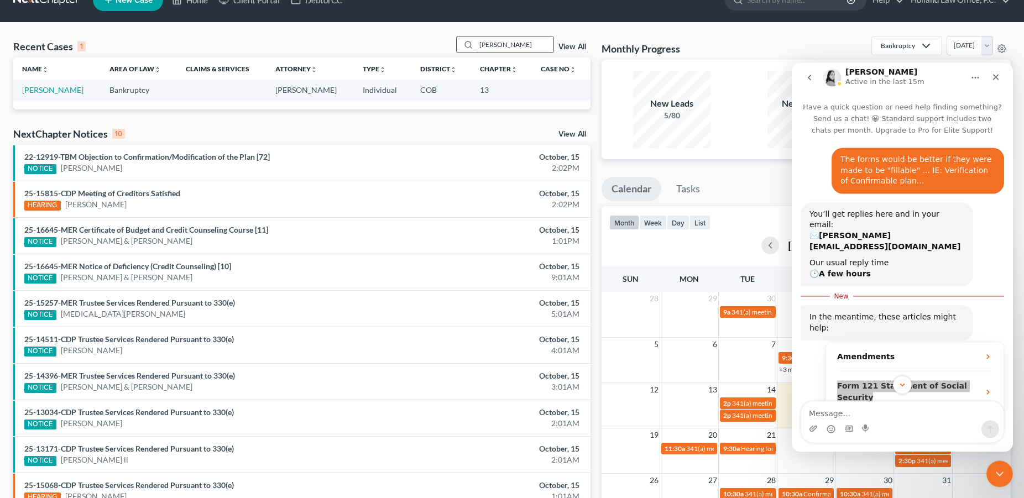
drag, startPoint x: 516, startPoint y: 42, endPoint x: 462, endPoint y: 45, distance: 53.7
click at [476, 45] on input "[PERSON_NAME]" at bounding box center [514, 45] width 77 height 16
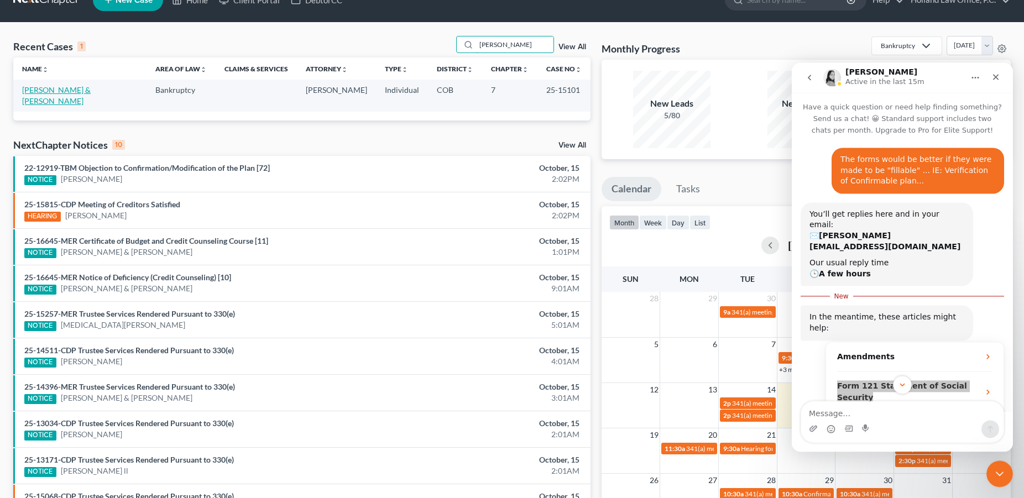
type input "[PERSON_NAME]"
click at [91, 92] on link "[PERSON_NAME] & [PERSON_NAME]" at bounding box center [56, 95] width 69 height 20
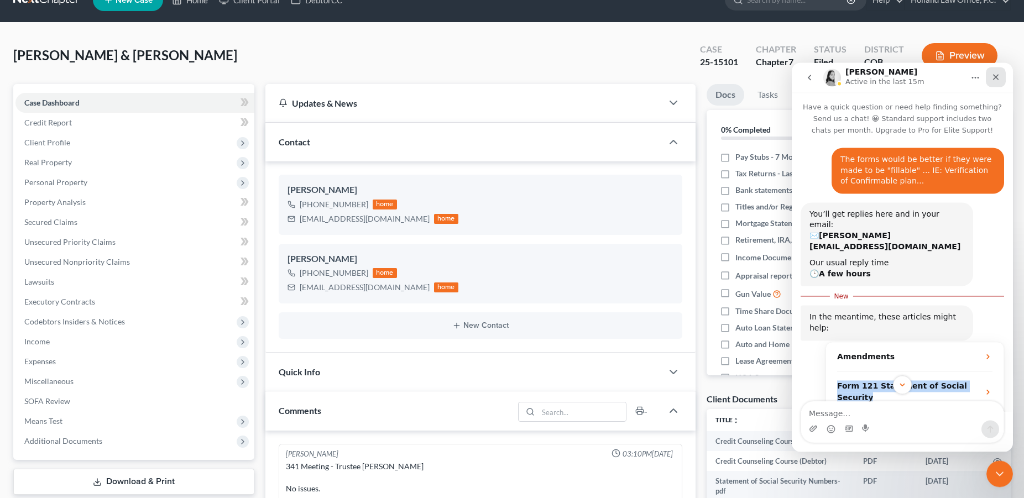
click at [995, 78] on icon "Close" at bounding box center [996, 77] width 6 height 6
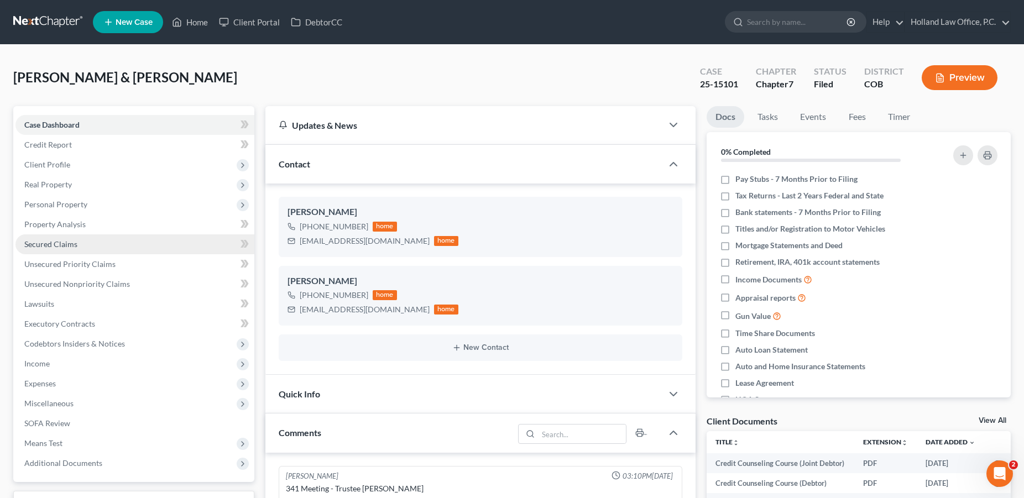
click at [56, 246] on span "Secured Claims" at bounding box center [50, 243] width 53 height 9
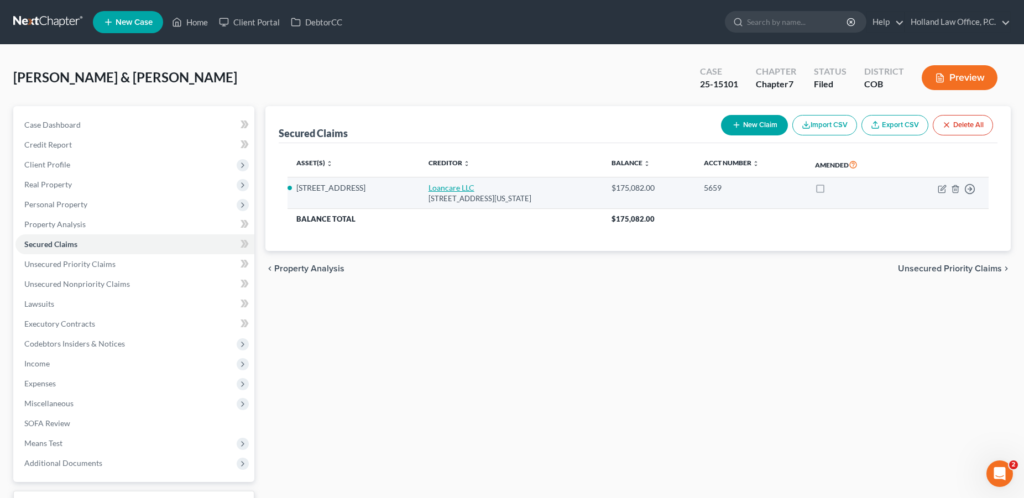
click at [429, 191] on link "Loancare LLC" at bounding box center [452, 187] width 46 height 9
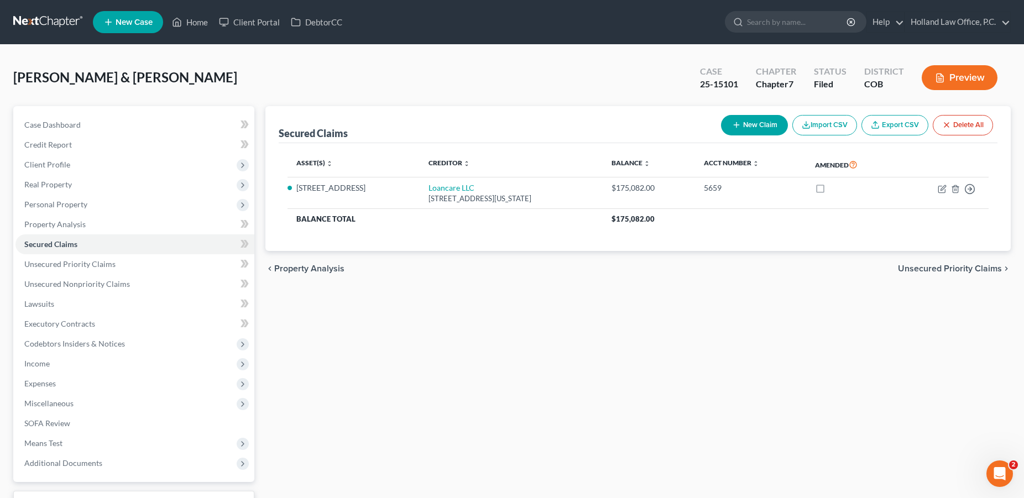
select select "48"
select select "3"
select select "5"
select select "4"
select select "1"
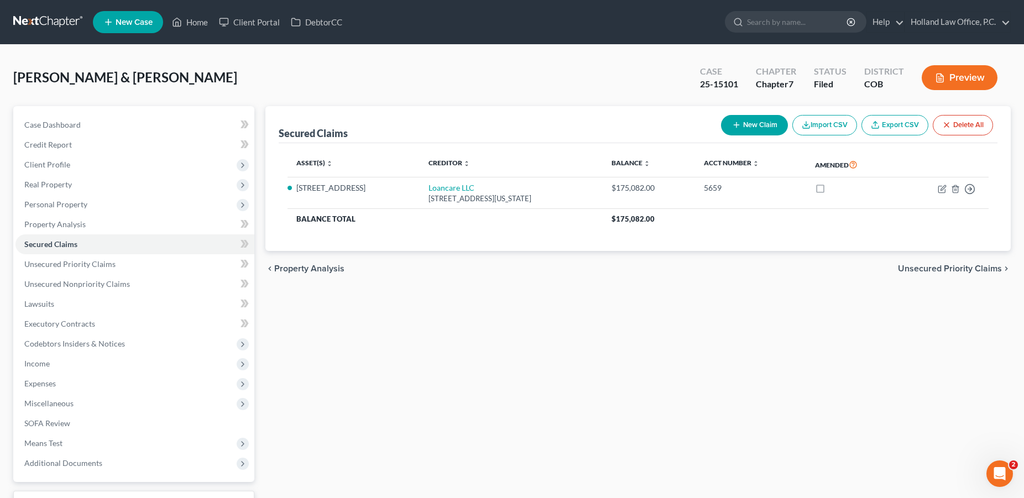
select select "0"
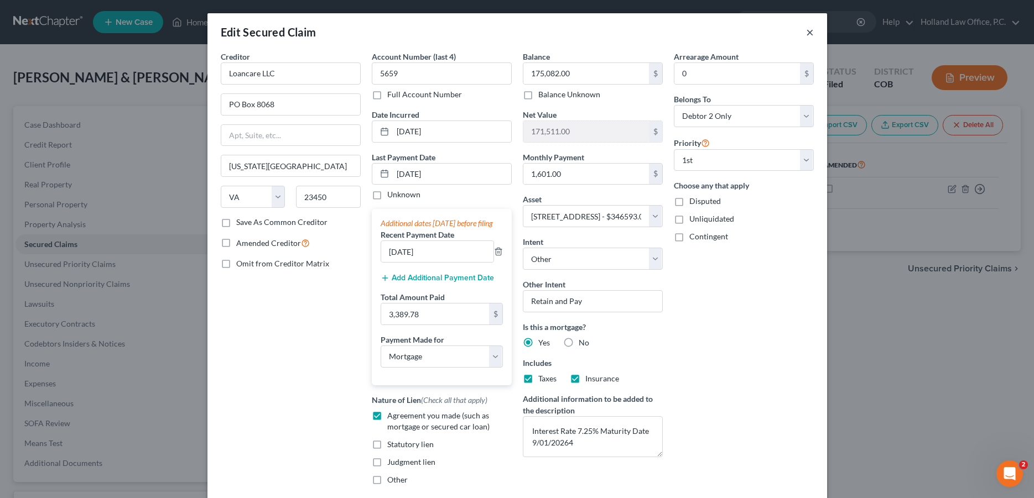
click at [808, 34] on button "×" at bounding box center [810, 31] width 8 height 13
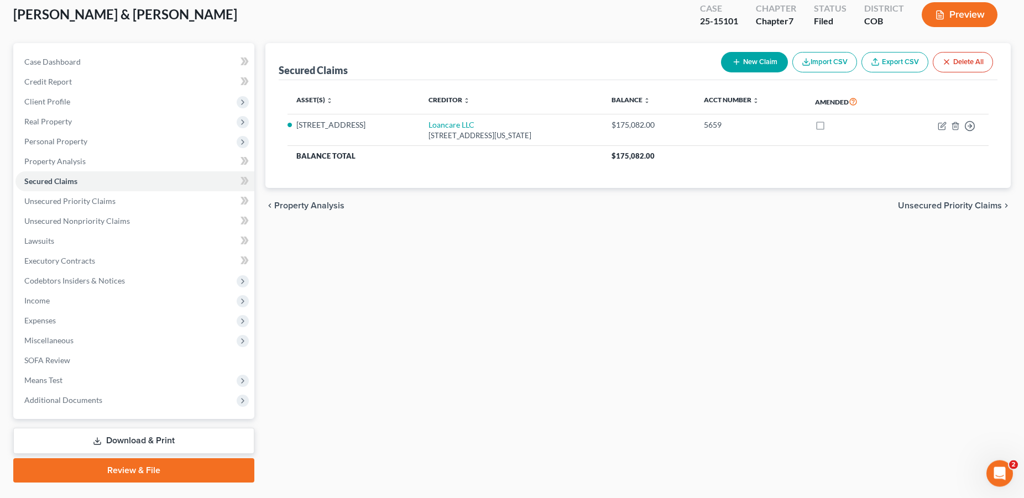
scroll to position [88, 0]
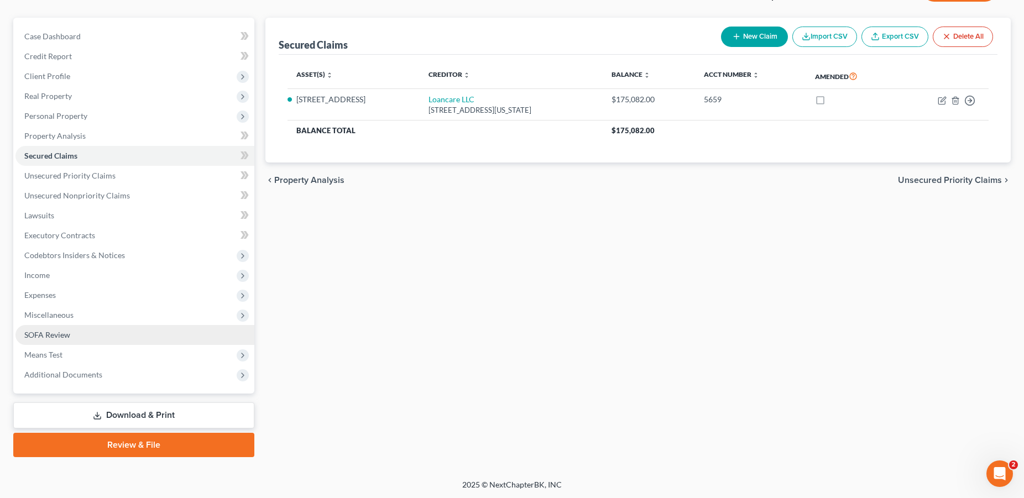
click at [68, 342] on link "SOFA Review" at bounding box center [134, 335] width 239 height 20
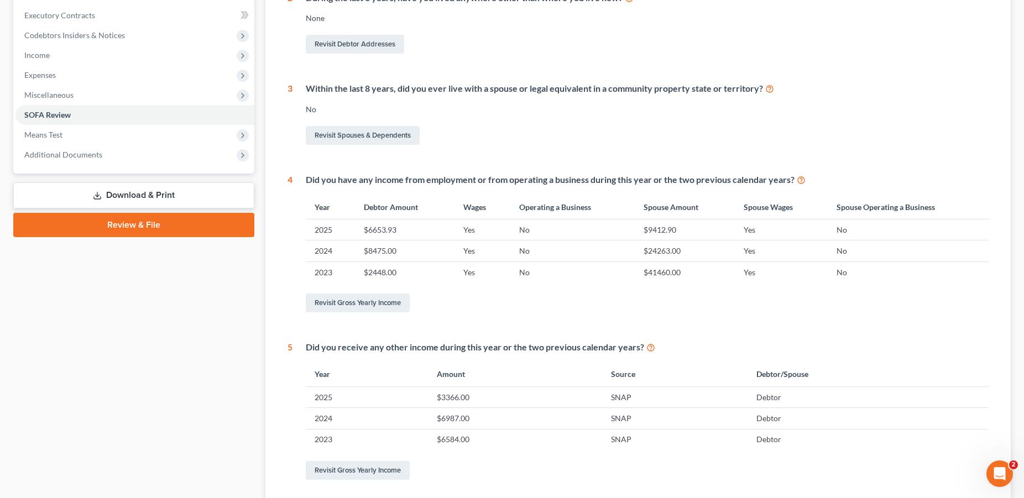
scroll to position [409, 0]
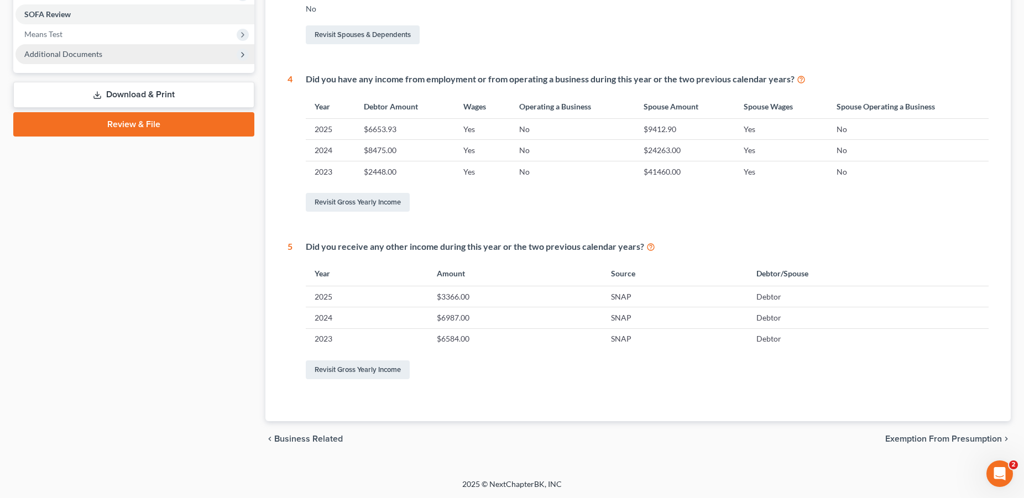
click at [76, 55] on span "Additional Documents" at bounding box center [63, 53] width 78 height 9
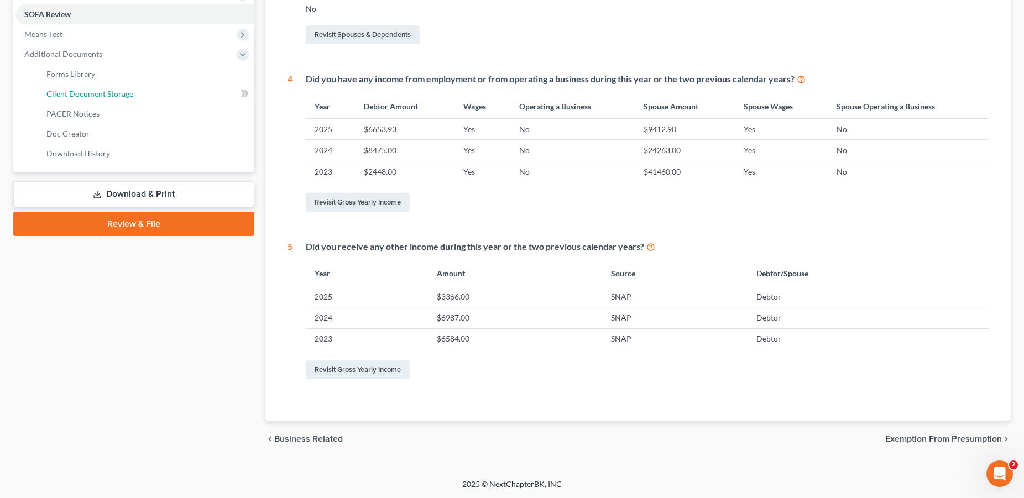
drag, startPoint x: 88, startPoint y: 92, endPoint x: 398, endPoint y: 173, distance: 320.1
click at [88, 92] on span "Client Document Storage" at bounding box center [89, 93] width 87 height 9
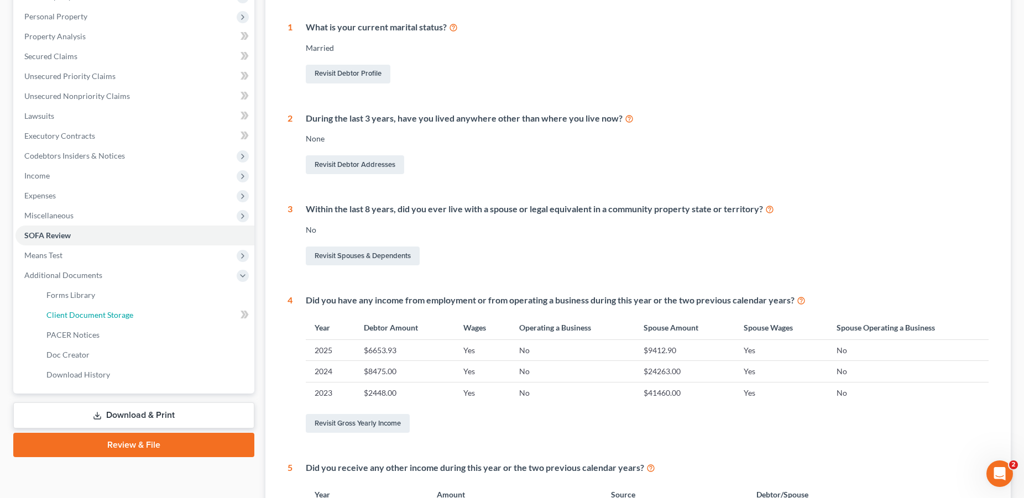
select select "5"
select select "28"
select select "5"
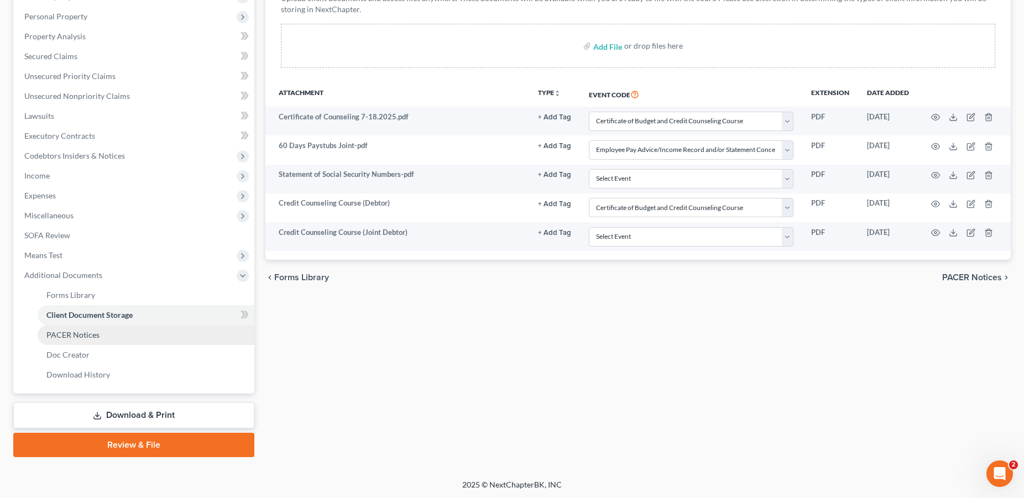
click at [82, 336] on span "PACER Notices" at bounding box center [72, 334] width 53 height 9
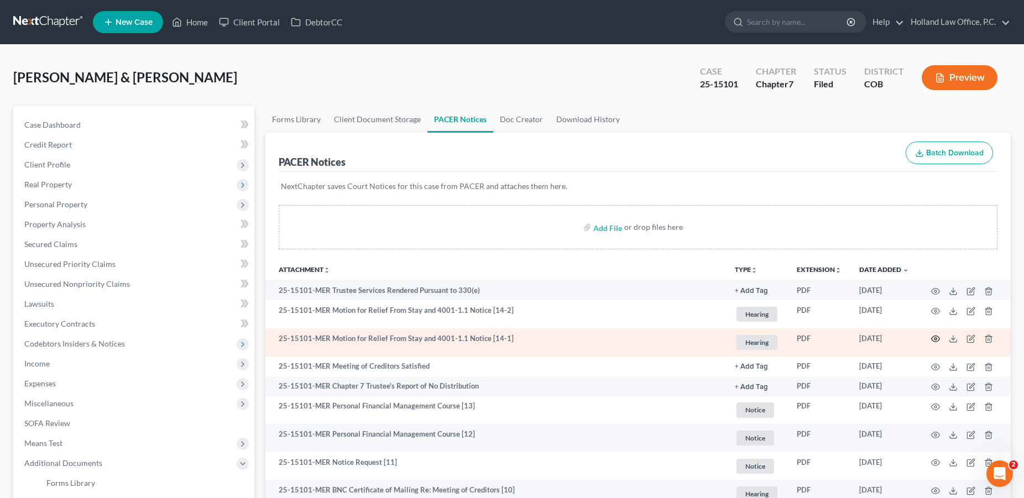
click at [934, 338] on icon "button" at bounding box center [935, 339] width 9 height 9
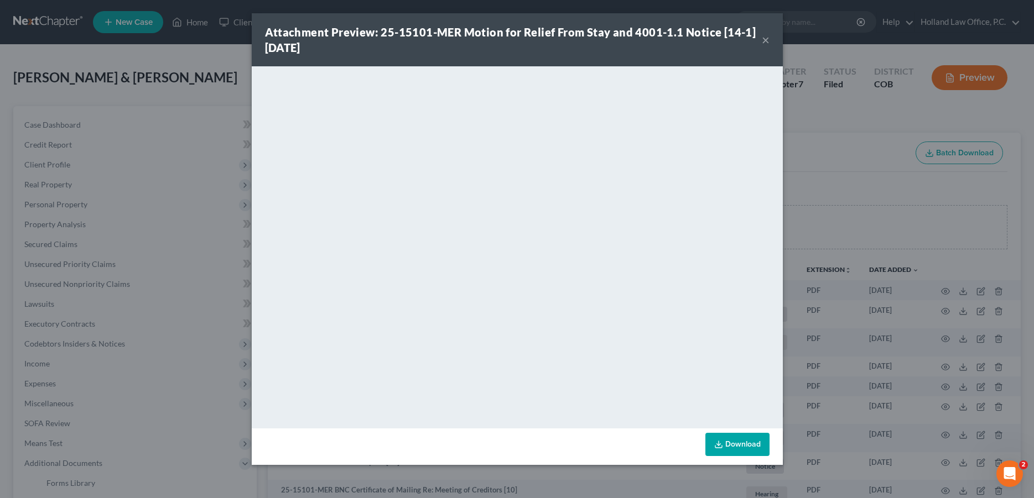
click at [765, 41] on button "×" at bounding box center [766, 39] width 8 height 13
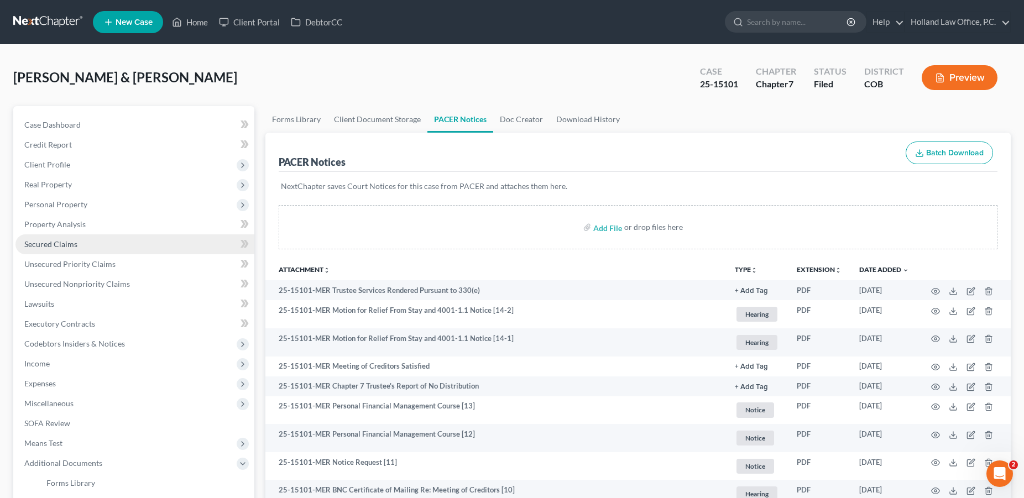
click at [76, 247] on span "Secured Claims" at bounding box center [50, 243] width 53 height 9
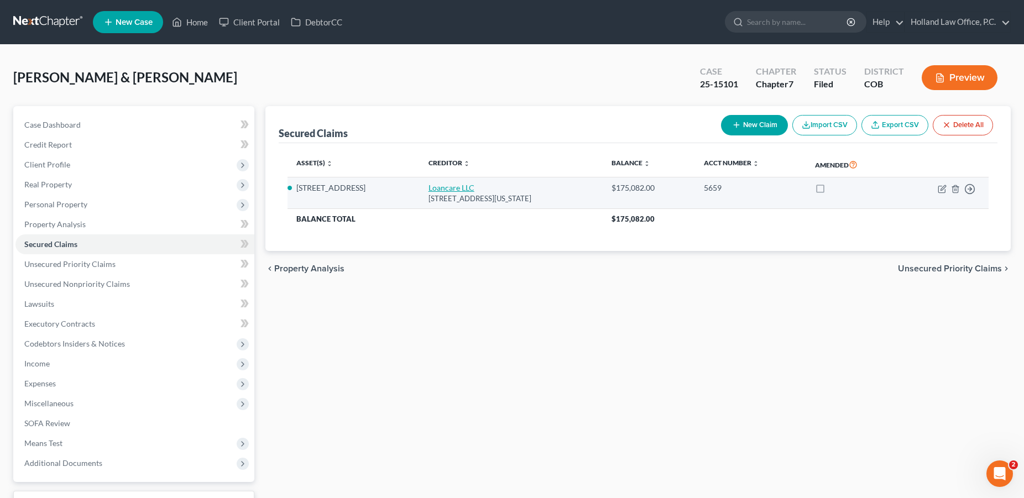
click at [432, 188] on link "Loancare LLC" at bounding box center [452, 187] width 46 height 9
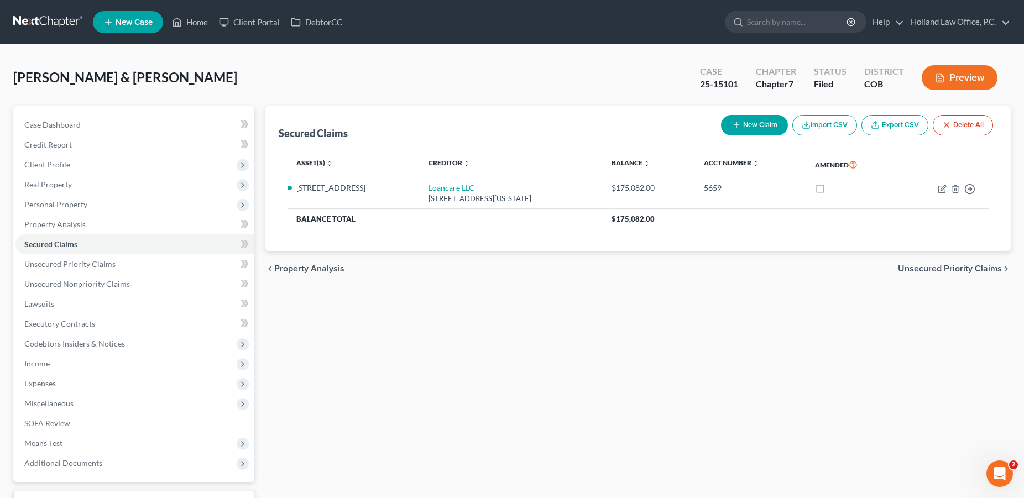
select select "48"
select select "3"
select select "5"
select select "4"
select select "1"
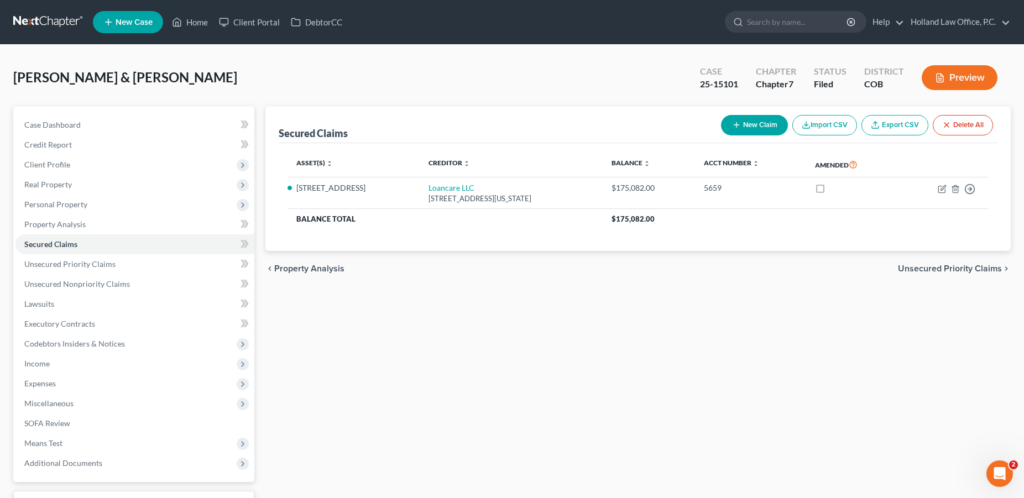
select select "0"
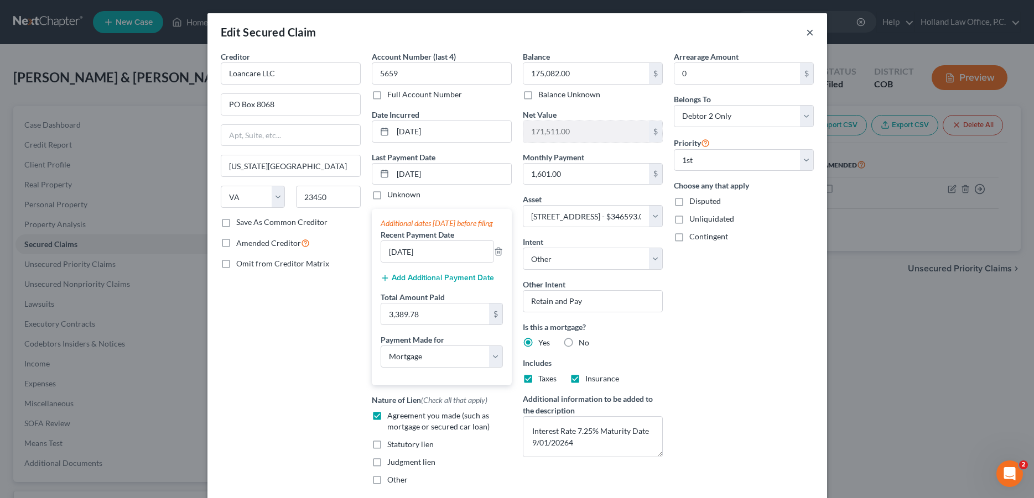
click at [806, 35] on button "×" at bounding box center [810, 31] width 8 height 13
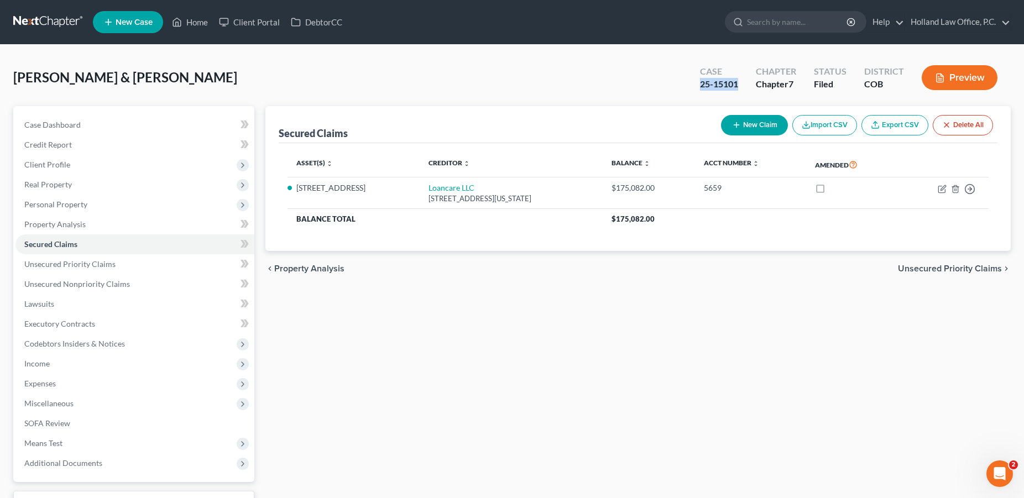
drag, startPoint x: 745, startPoint y: 88, endPoint x: 702, endPoint y: 90, distance: 43.2
click at [702, 90] on div "Case 25-15101" at bounding box center [719, 78] width 56 height 33
copy div "25-15101"
click at [83, 128] on link "Case Dashboard" at bounding box center [134, 125] width 239 height 20
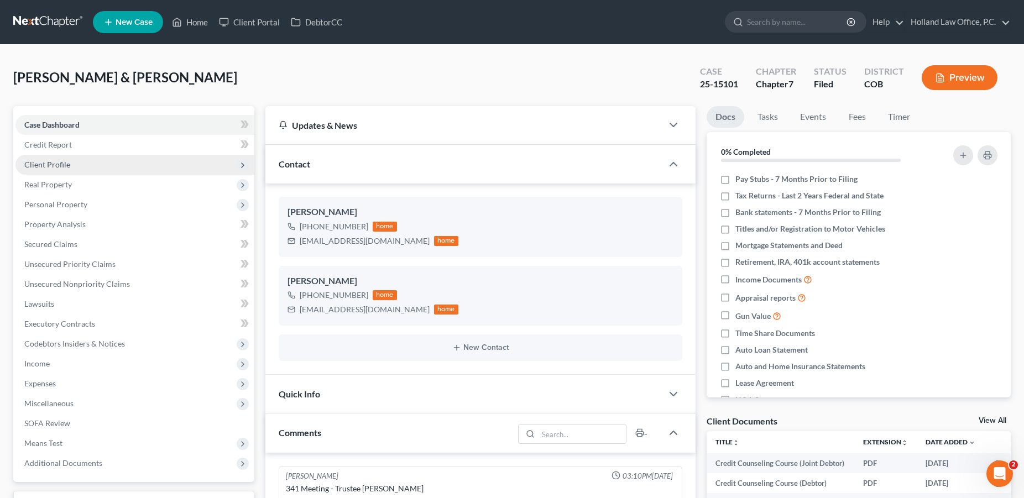
click at [97, 169] on span "Client Profile" at bounding box center [134, 165] width 239 height 20
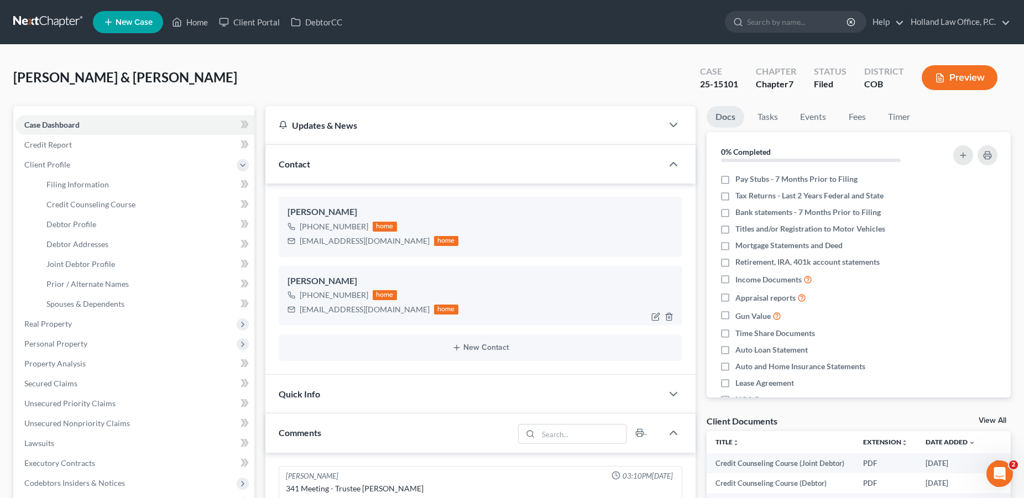
drag, startPoint x: 366, startPoint y: 296, endPoint x: 310, endPoint y: 298, distance: 55.9
click at [310, 298] on div "[PHONE_NUMBER] home" at bounding box center [373, 295] width 171 height 14
copy div "[PHONE_NUMBER]"
click at [82, 384] on link "Secured Claims" at bounding box center [134, 384] width 239 height 20
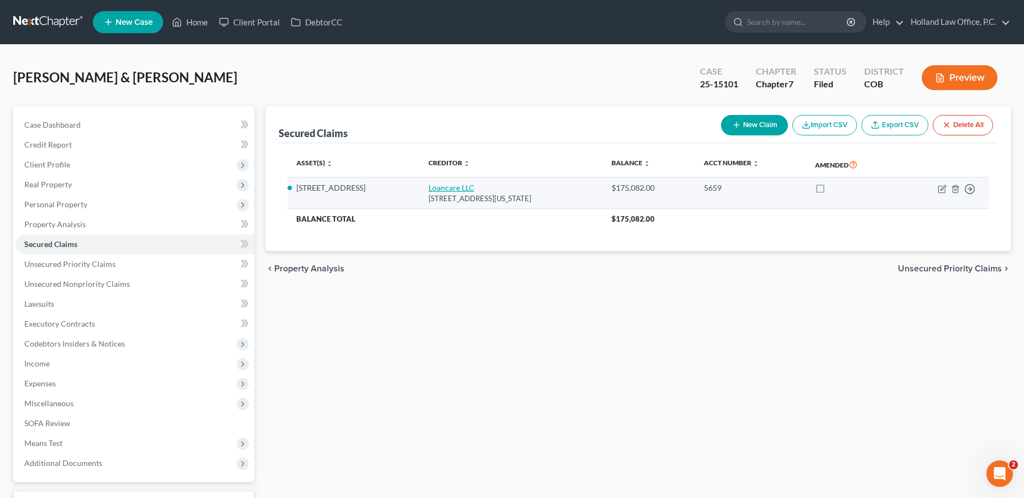
click at [429, 190] on link "Loancare LLC" at bounding box center [452, 187] width 46 height 9
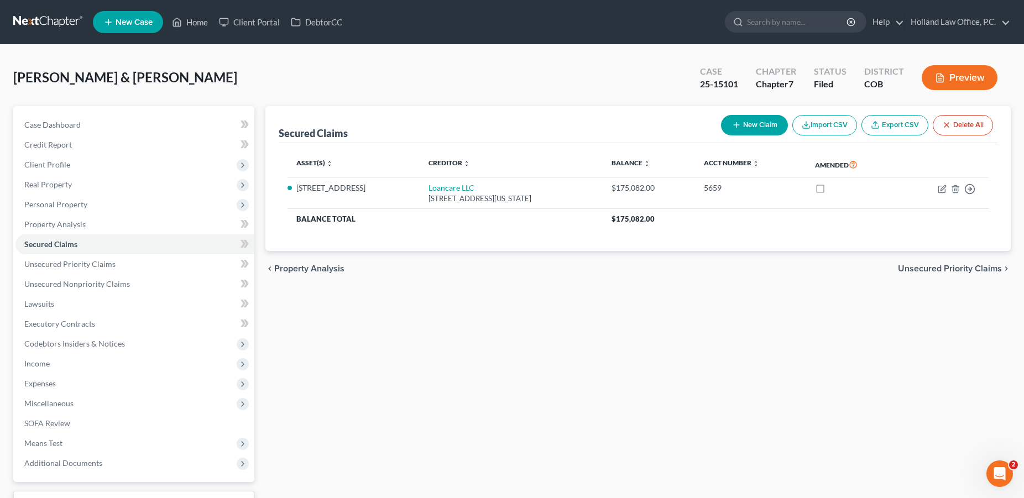
select select "48"
select select "3"
select select "5"
select select "4"
select select "1"
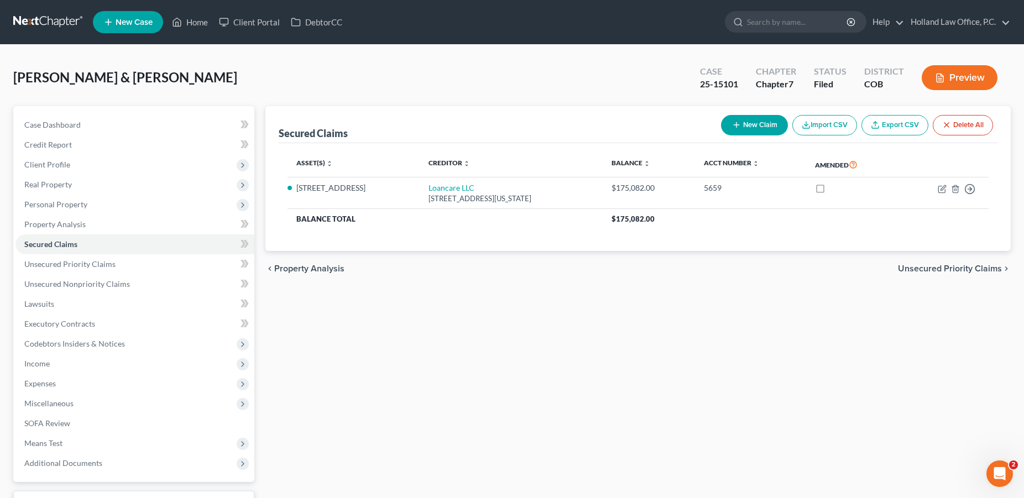
select select "0"
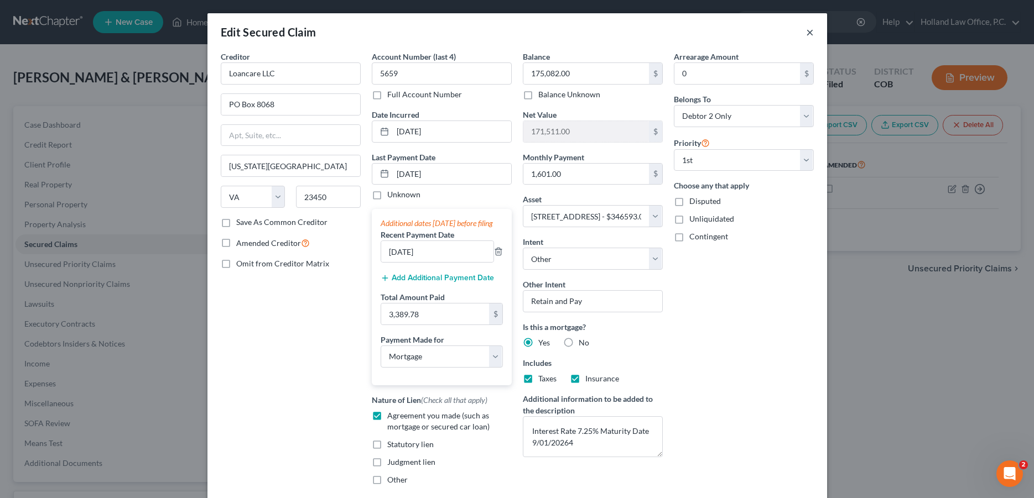
click at [807, 33] on button "×" at bounding box center [810, 31] width 8 height 13
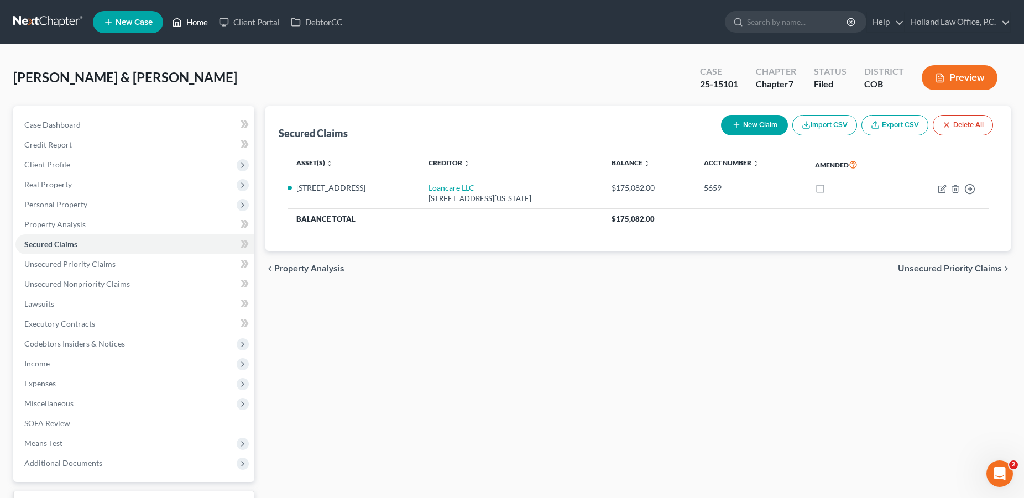
click at [207, 25] on link "Home" at bounding box center [189, 22] width 47 height 20
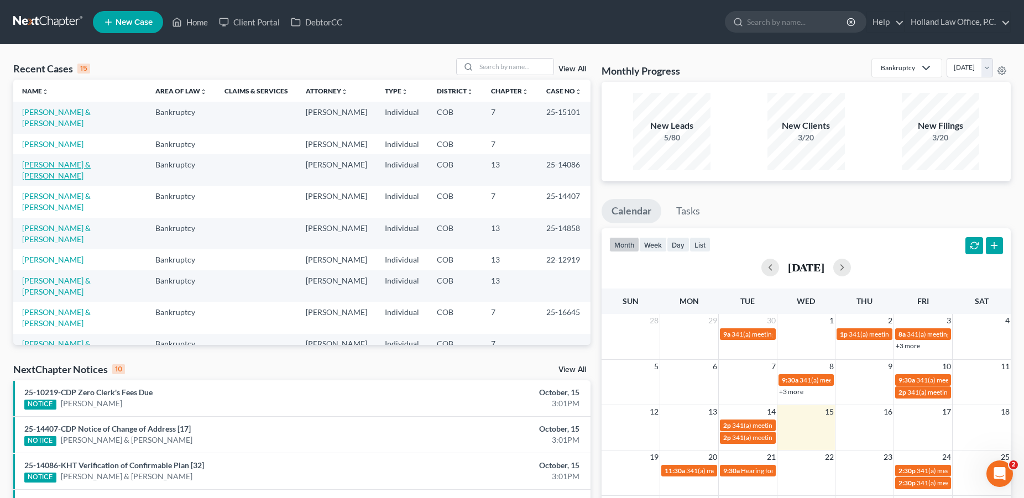
click at [58, 179] on link "[PERSON_NAME] & [PERSON_NAME]" at bounding box center [56, 170] width 69 height 20
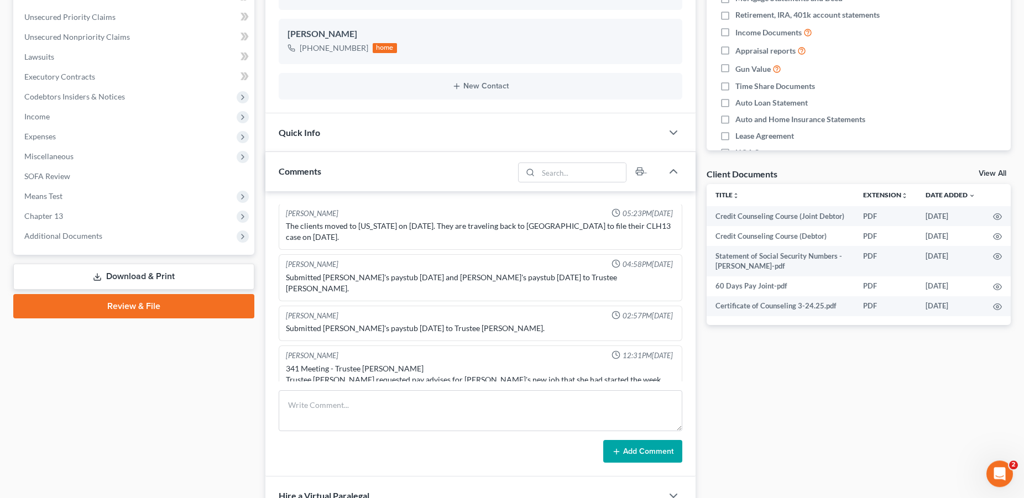
scroll to position [254, 0]
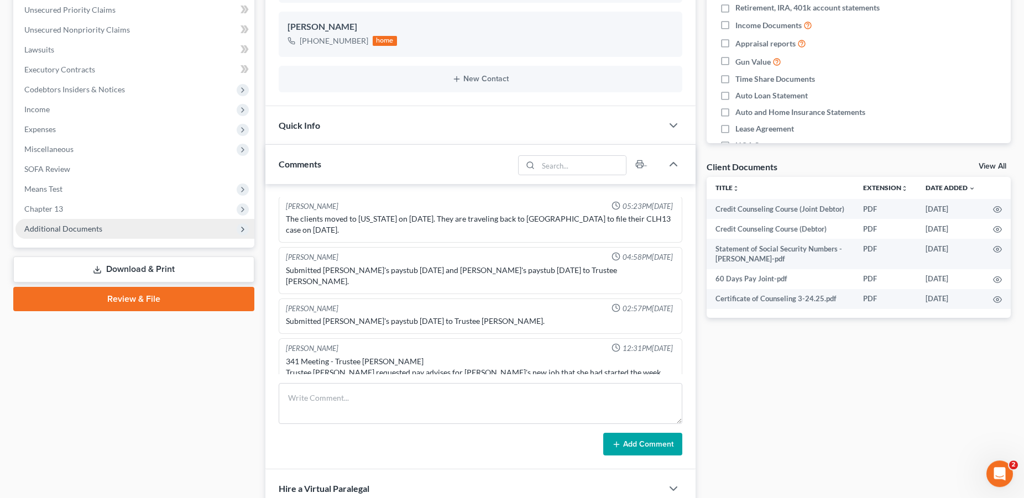
click at [105, 225] on span "Additional Documents" at bounding box center [134, 229] width 239 height 20
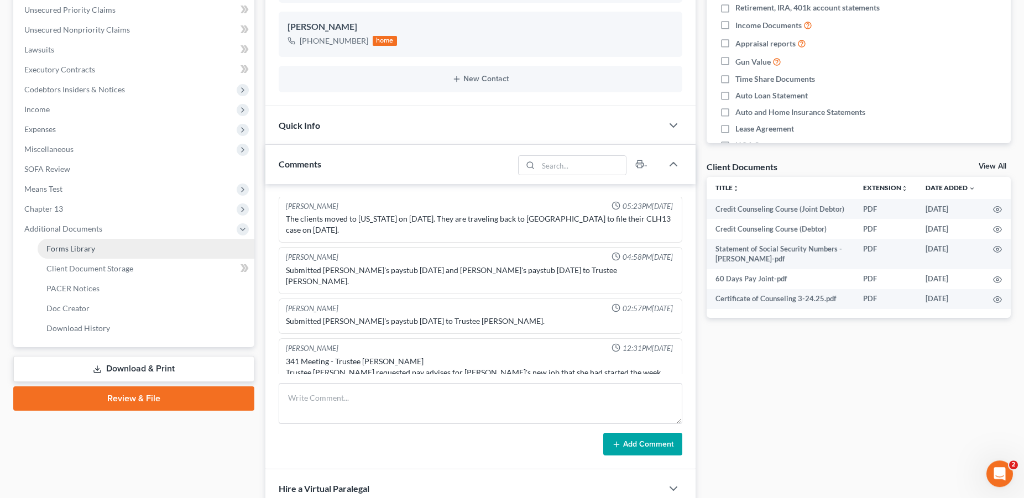
click at [93, 250] on span "Forms Library" at bounding box center [70, 248] width 49 height 9
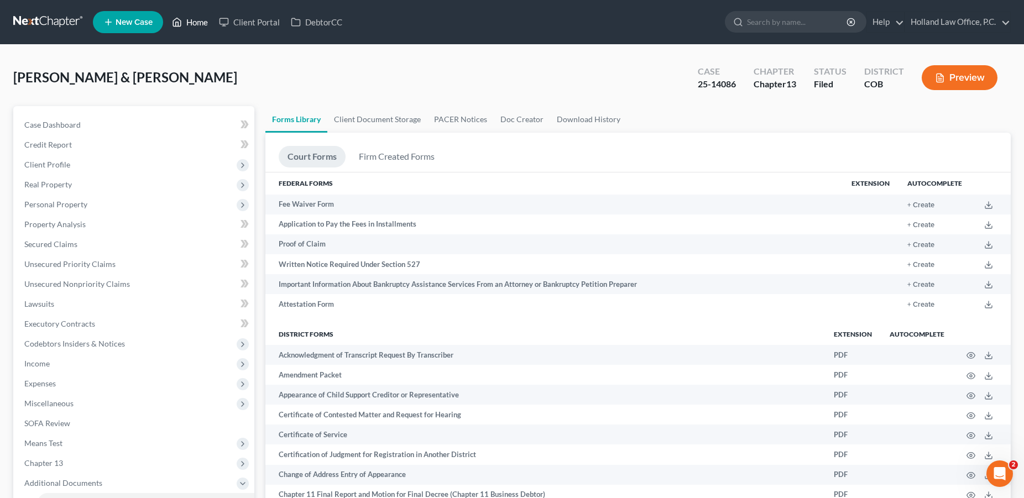
click at [202, 25] on link "Home" at bounding box center [189, 22] width 47 height 20
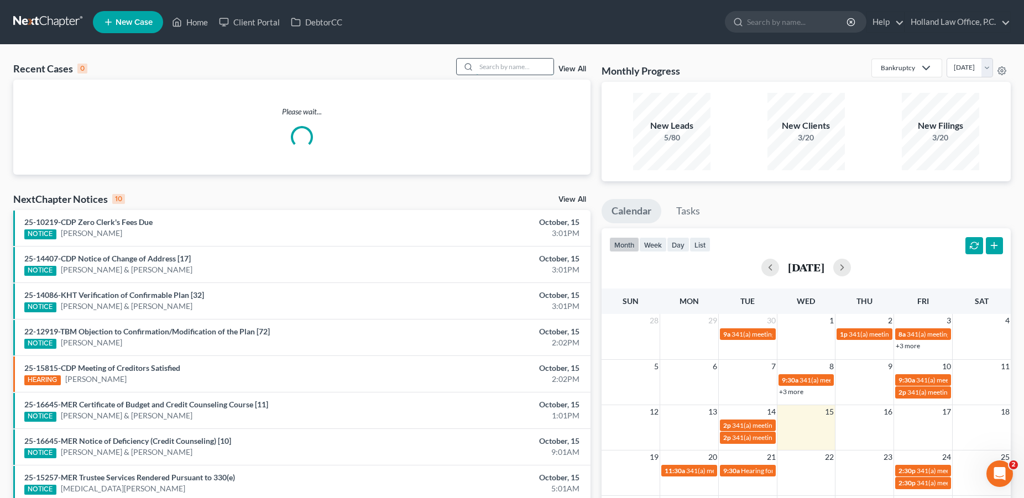
click at [502, 66] on input "search" at bounding box center [514, 67] width 77 height 16
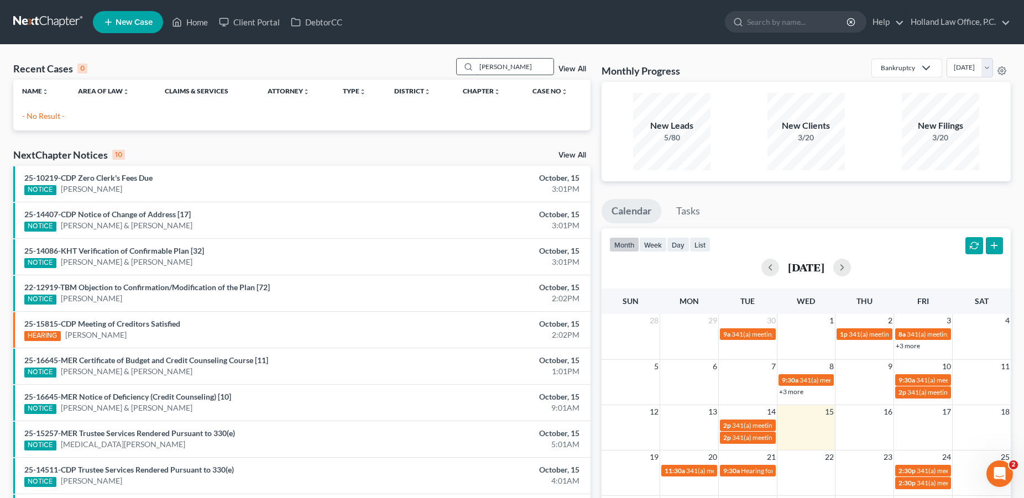
click at [476, 66] on input "[PERSON_NAME]" at bounding box center [514, 67] width 77 height 16
drag, startPoint x: 497, startPoint y: 72, endPoint x: 467, endPoint y: 67, distance: 29.7
click at [476, 67] on input "icikard" at bounding box center [514, 67] width 77 height 16
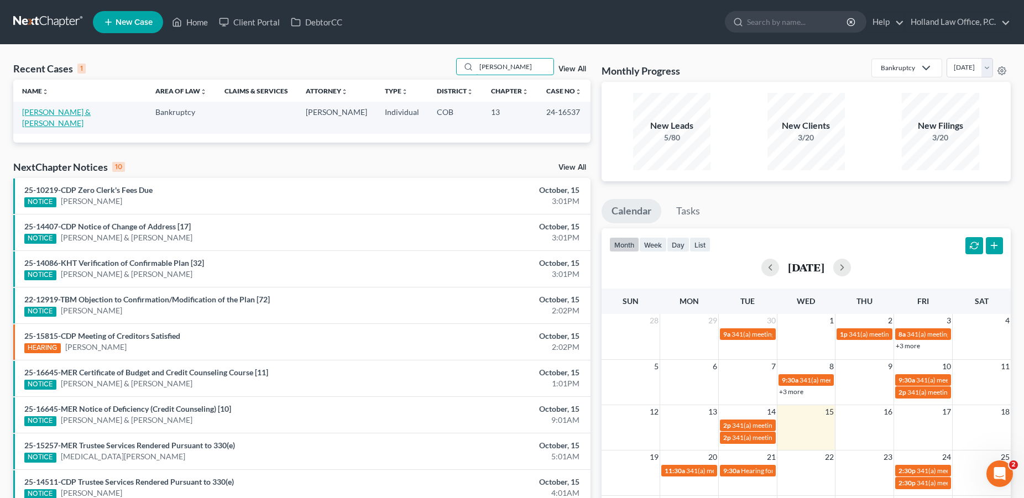
type input "[PERSON_NAME]"
click at [91, 111] on link "[PERSON_NAME] & [PERSON_NAME]" at bounding box center [56, 117] width 69 height 20
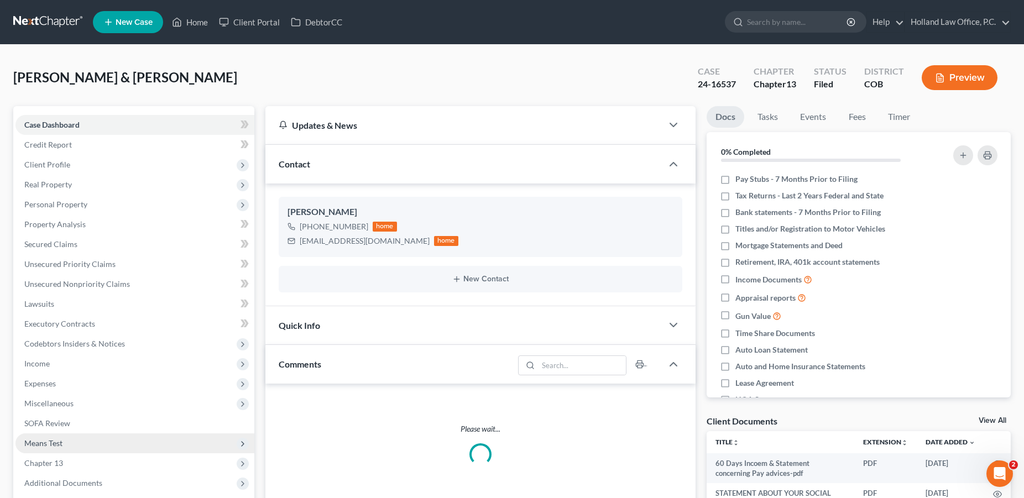
click at [84, 478] on span "Additional Documents" at bounding box center [63, 482] width 78 height 9
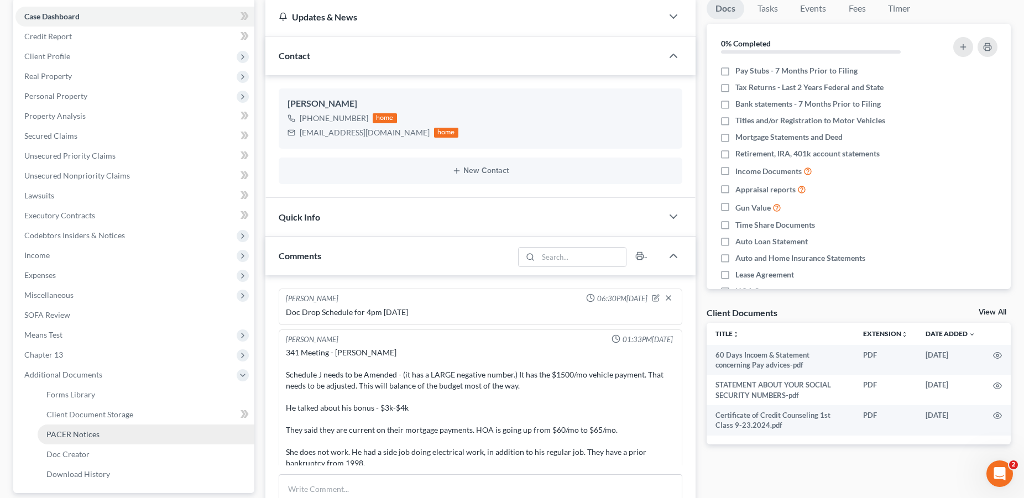
scroll to position [66, 0]
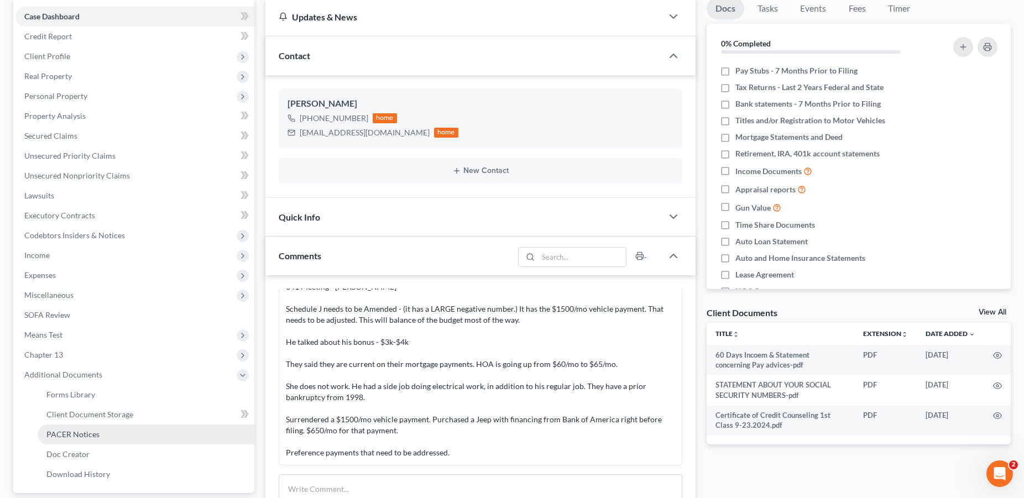
click at [103, 436] on link "PACER Notices" at bounding box center [146, 435] width 217 height 20
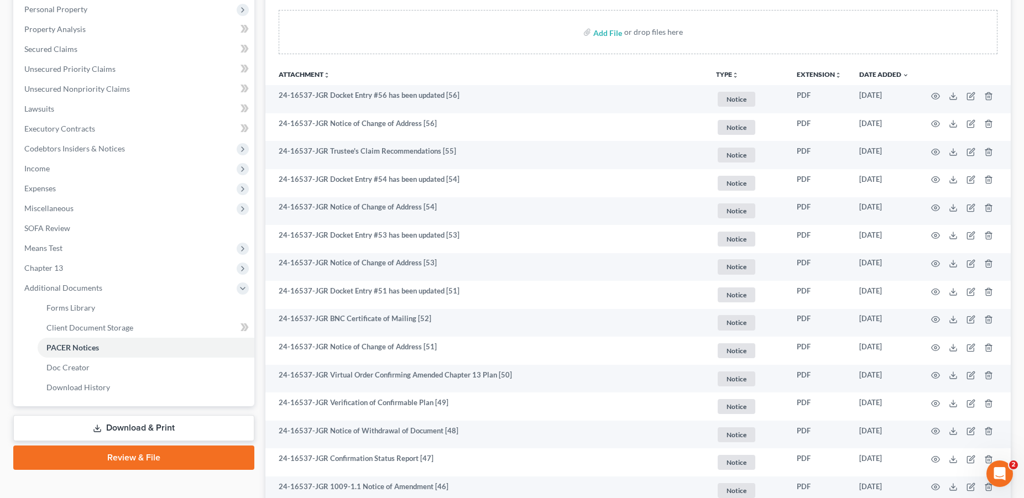
scroll to position [204, 0]
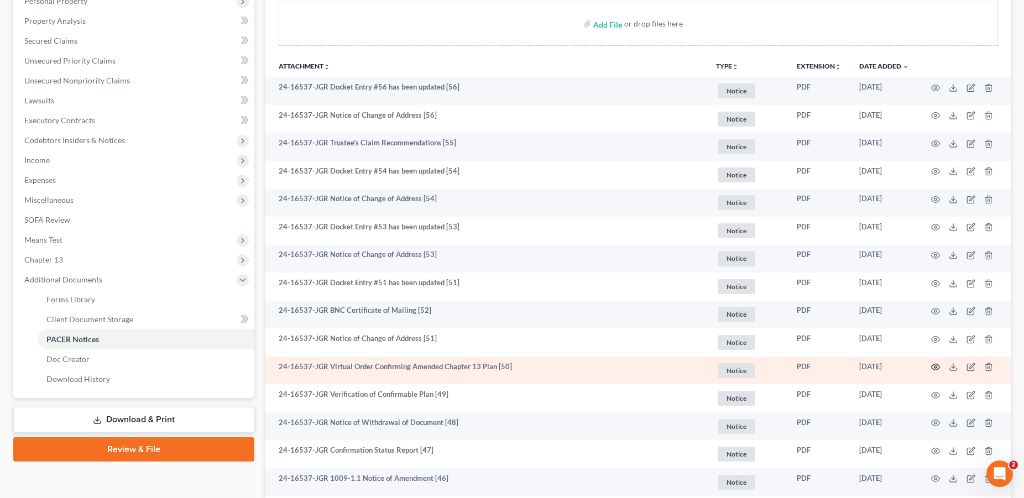
click at [937, 366] on icon "button" at bounding box center [935, 367] width 9 height 9
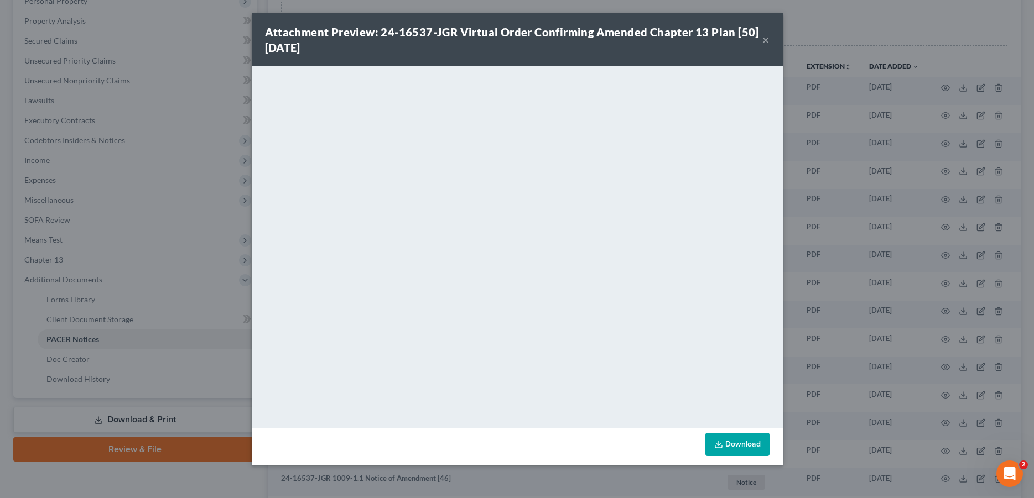
click at [764, 44] on button "×" at bounding box center [766, 39] width 8 height 13
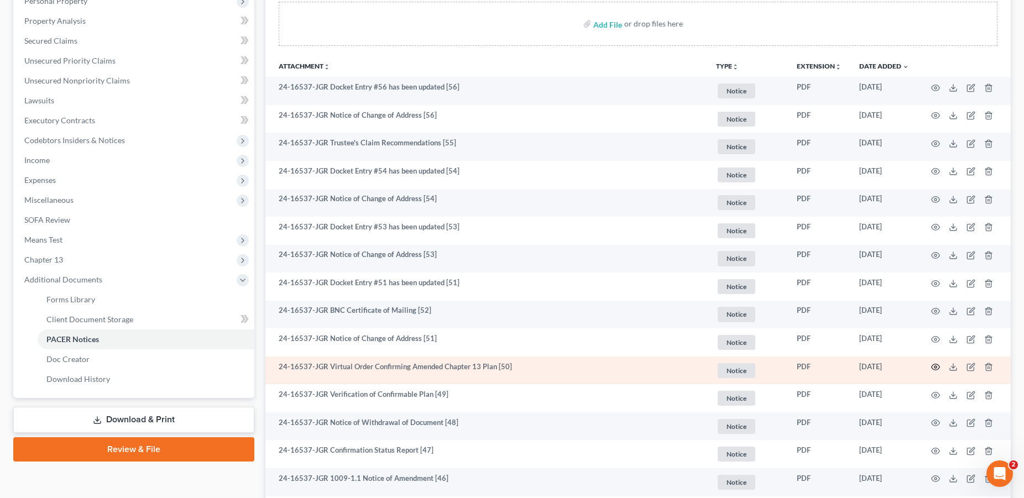
click at [938, 368] on icon "button" at bounding box center [935, 367] width 9 height 9
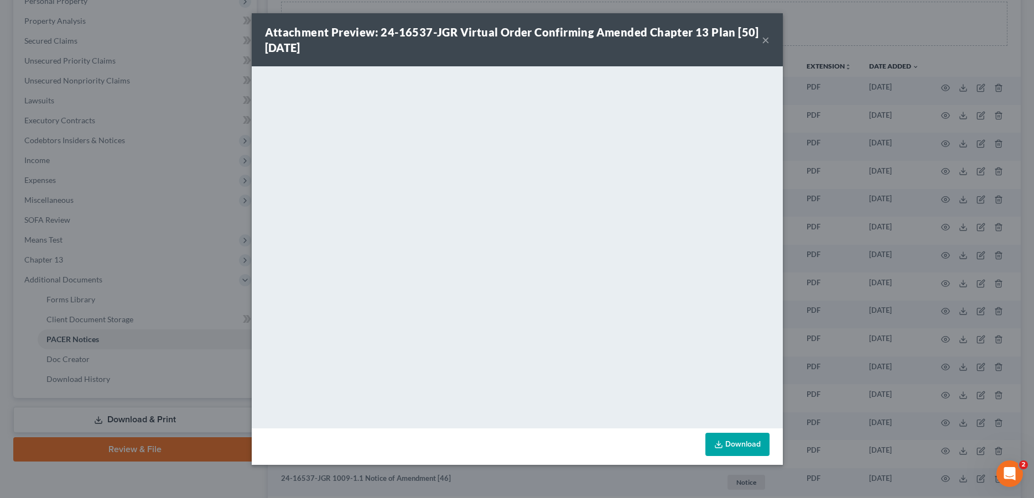
click at [767, 43] on button "×" at bounding box center [766, 39] width 8 height 13
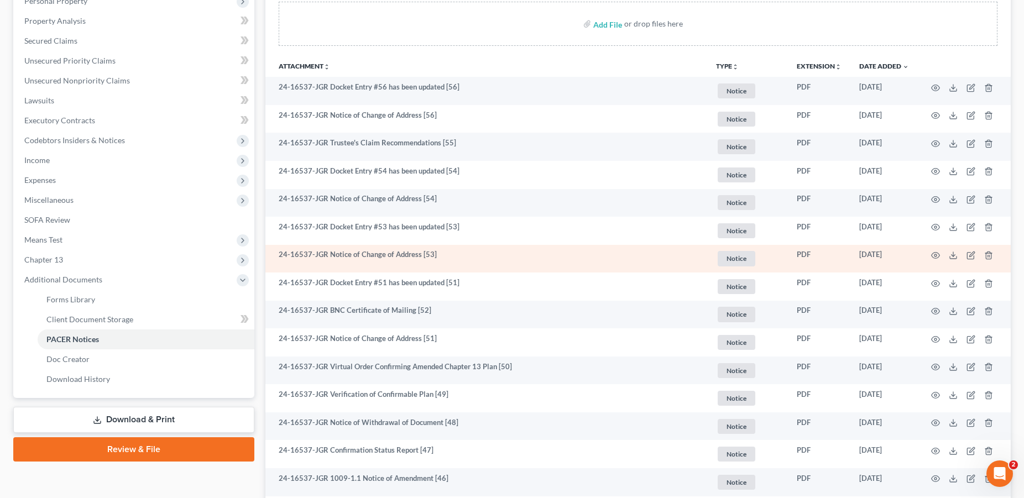
scroll to position [0, 0]
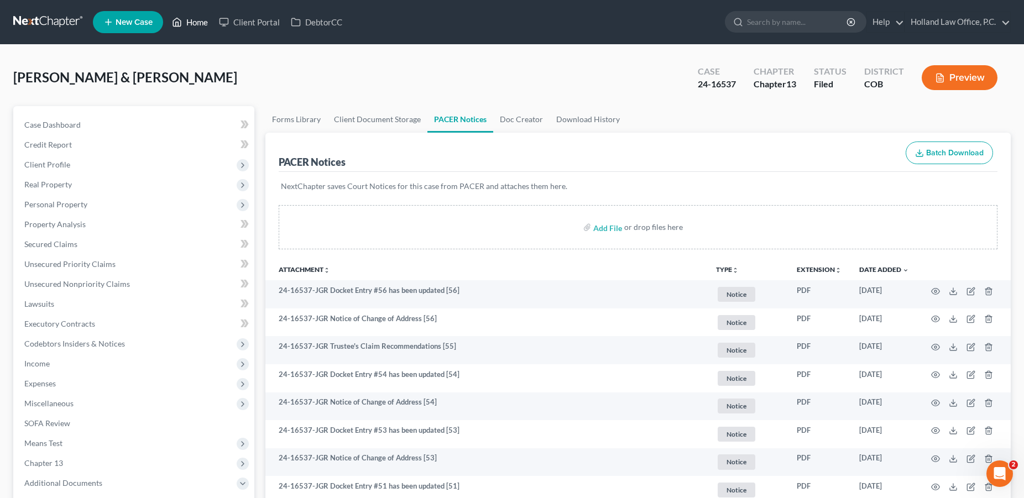
click at [188, 27] on link "Home" at bounding box center [189, 22] width 47 height 20
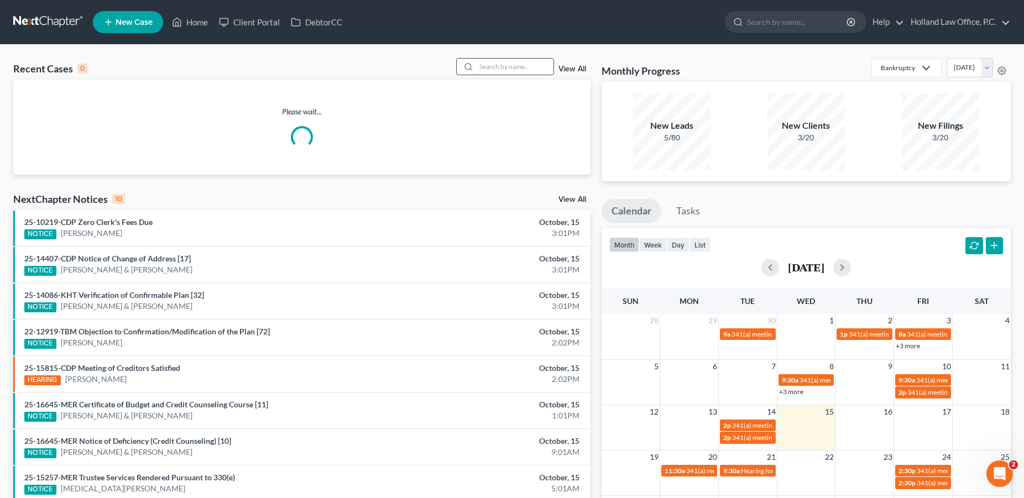
click at [491, 72] on input "search" at bounding box center [514, 67] width 77 height 16
click at [528, 66] on input "search" at bounding box center [514, 67] width 77 height 16
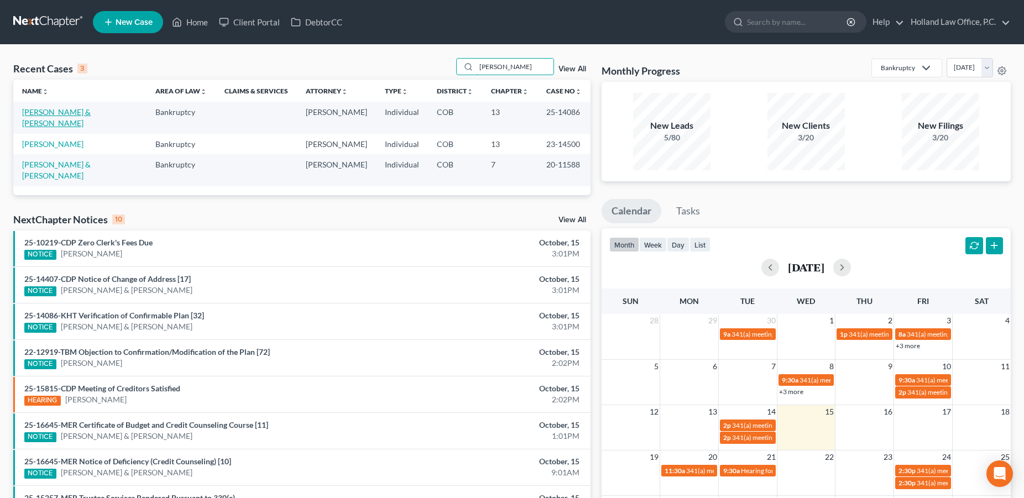
type input "meyer"
click at [71, 112] on link "[PERSON_NAME] & [PERSON_NAME]" at bounding box center [56, 117] width 69 height 20
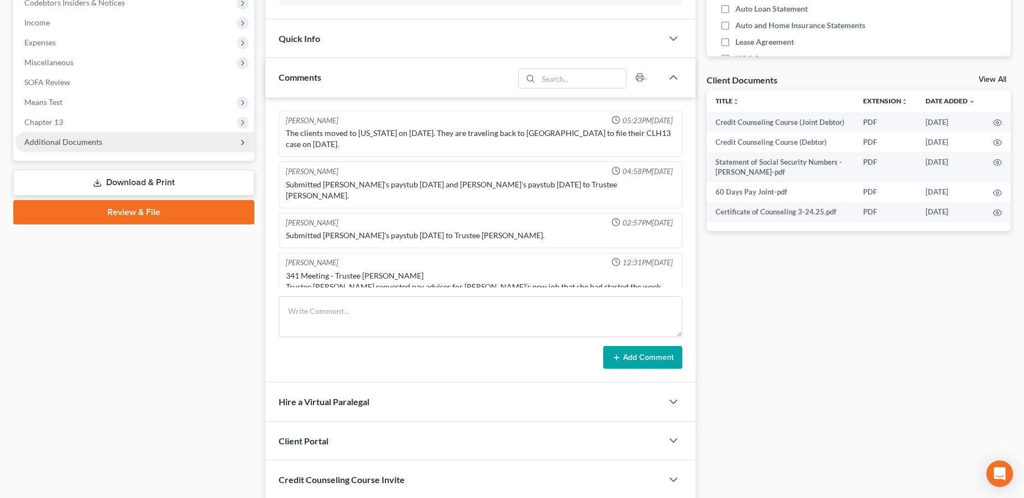
scroll to position [1, 0]
click at [100, 139] on span "Additional Documents" at bounding box center [63, 141] width 78 height 9
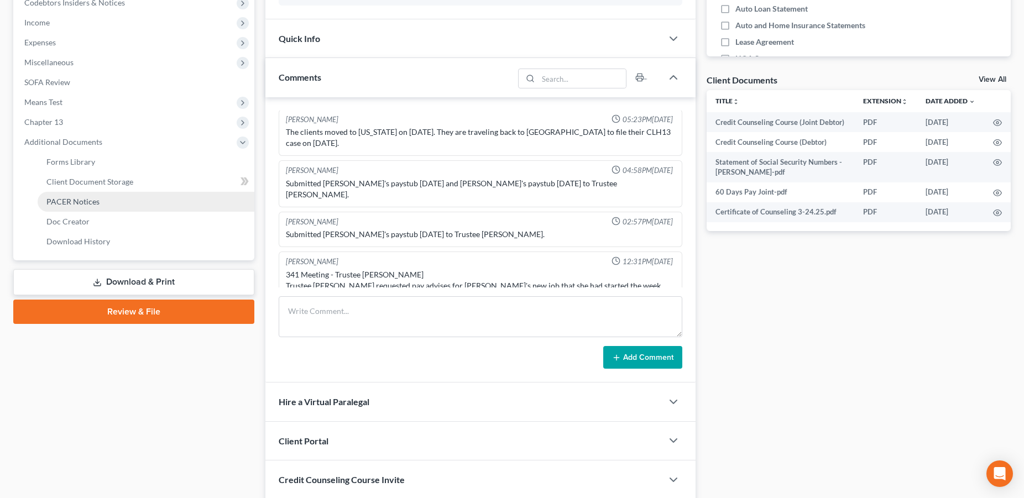
click at [101, 200] on link "PACER Notices" at bounding box center [146, 202] width 217 height 20
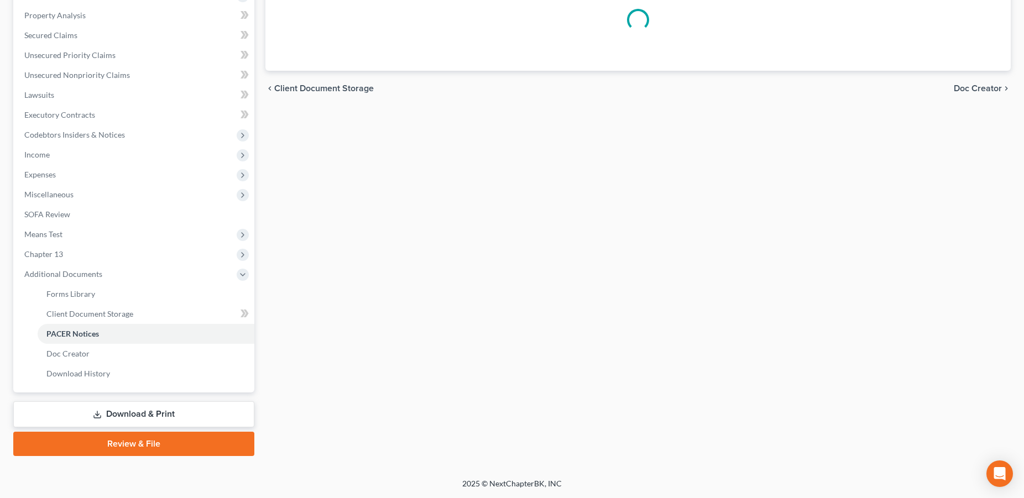
scroll to position [208, 0]
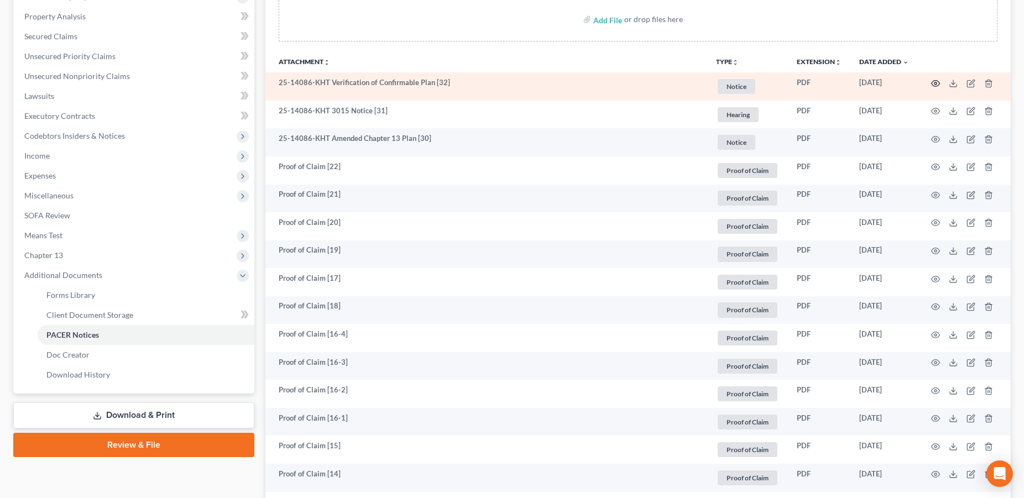
click at [935, 82] on circle "button" at bounding box center [936, 83] width 2 height 2
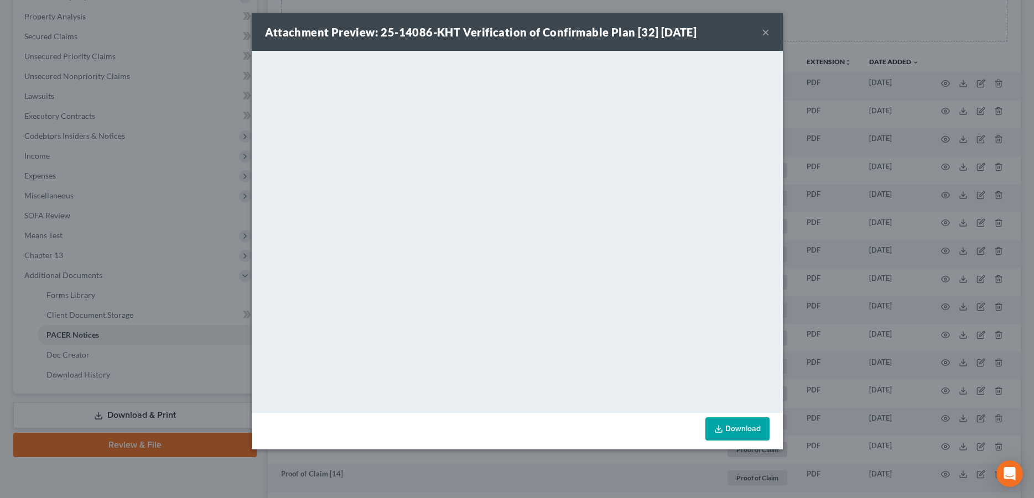
click at [766, 39] on button "×" at bounding box center [766, 31] width 8 height 13
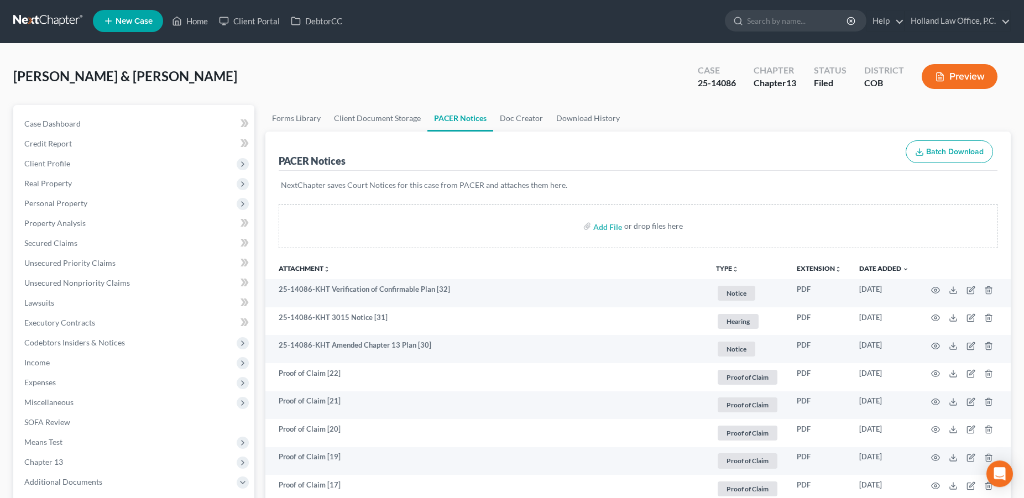
scroll to position [0, 0]
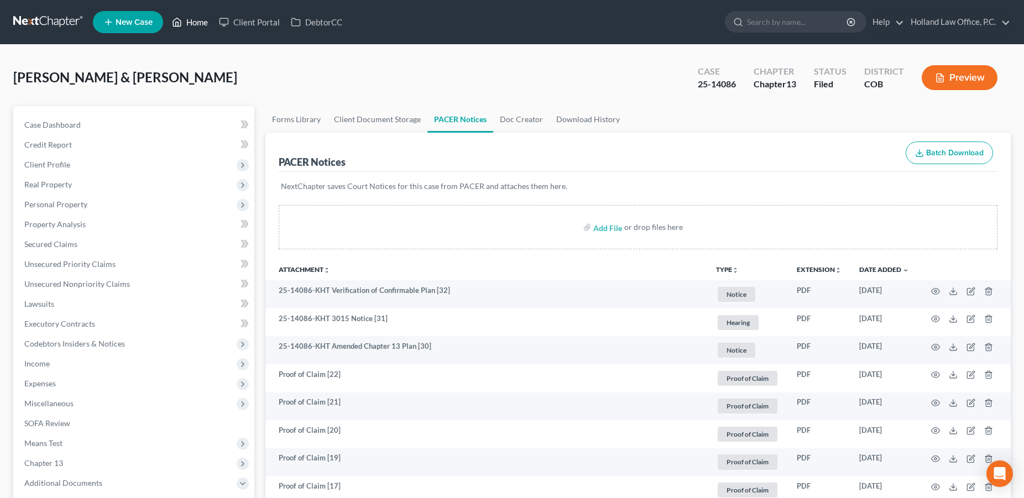
click at [191, 26] on link "Home" at bounding box center [189, 22] width 47 height 20
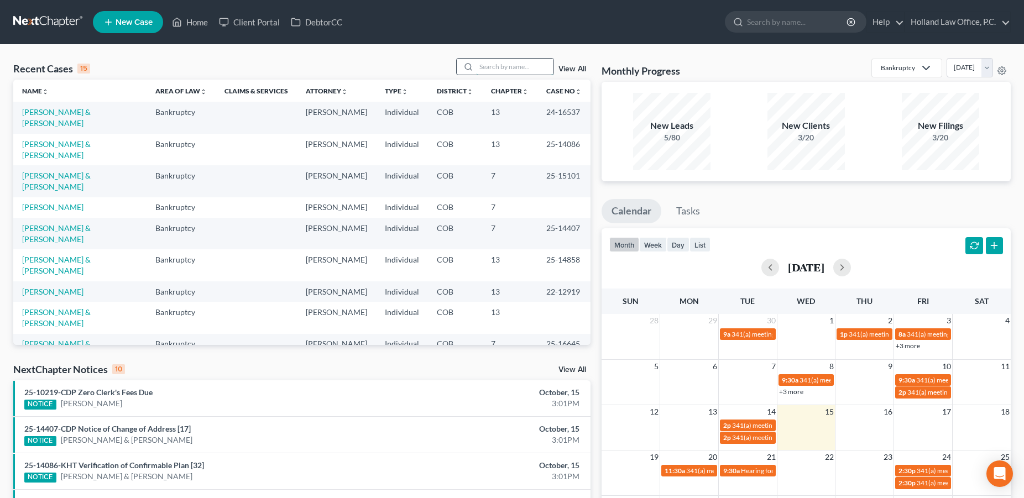
paste input "970-617-0300"
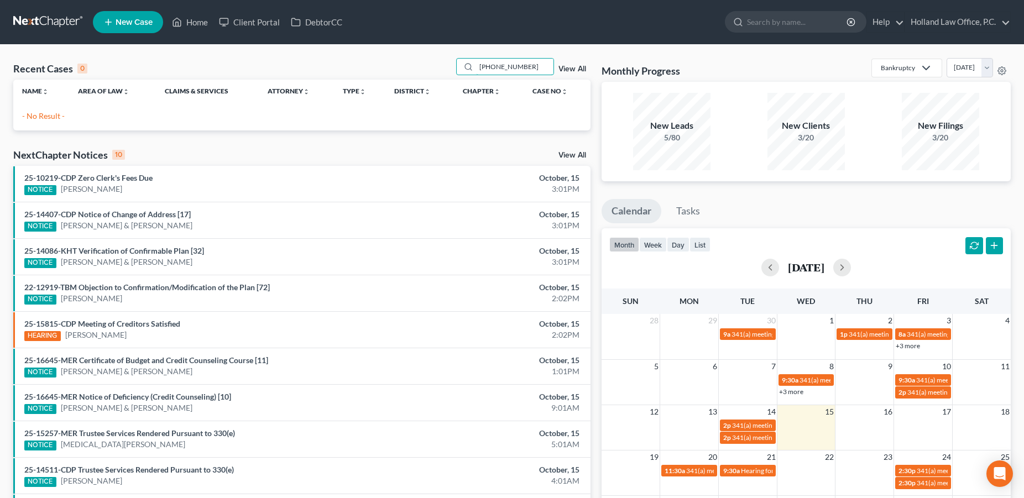
type input "970-617-0300"
